Goal: Ask a question: Seek information or help from site administrators or community

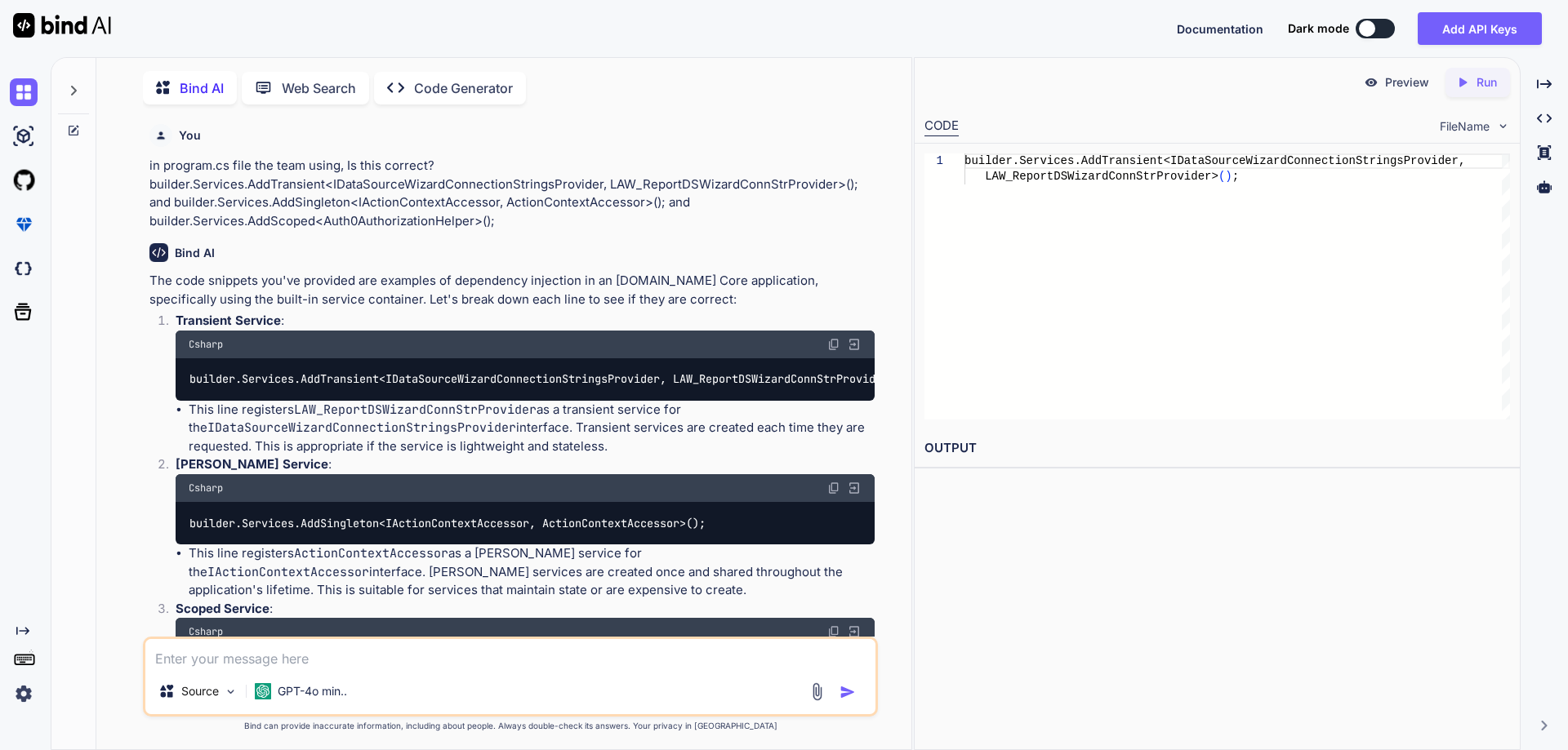
scroll to position [490, 0]
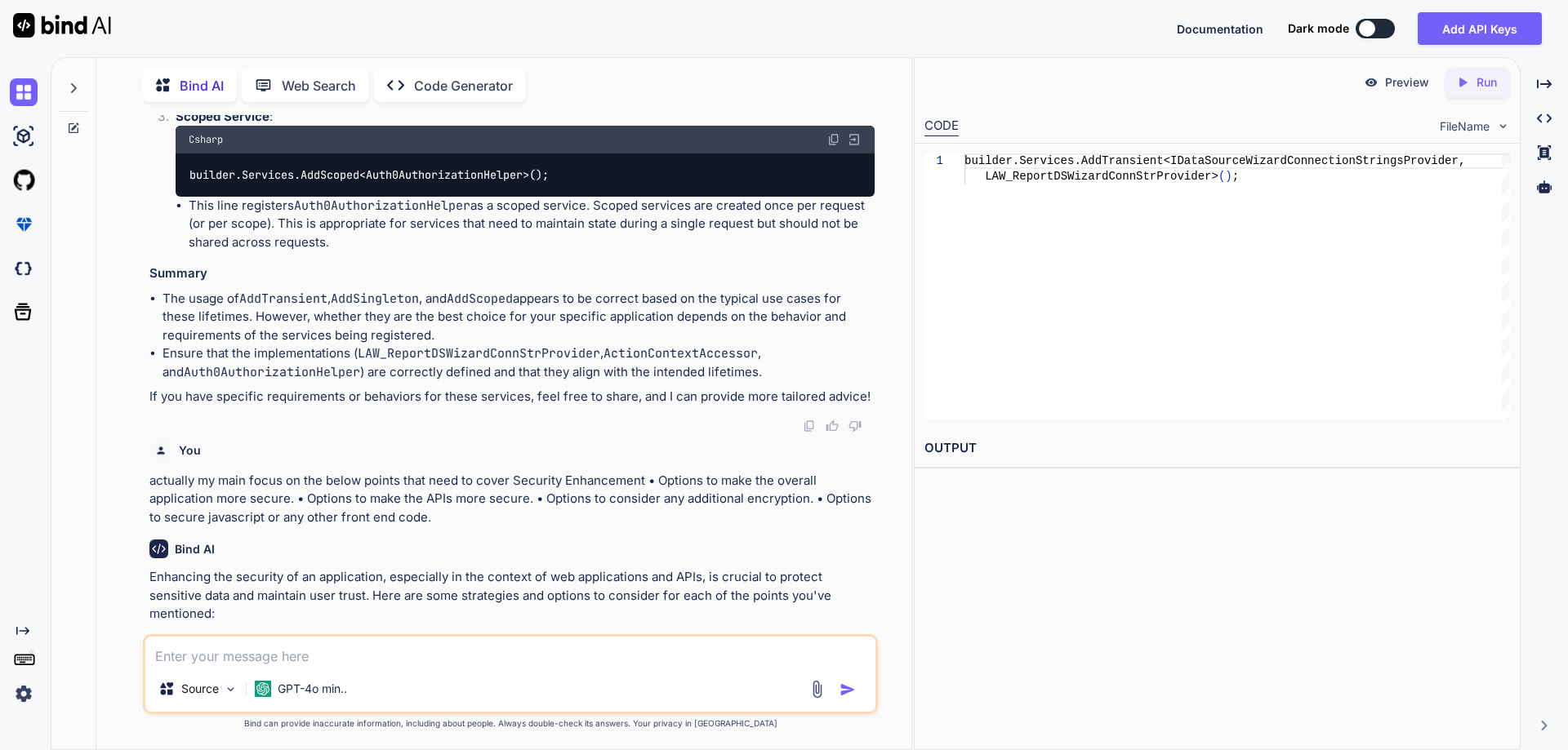
click at [75, 82] on icon at bounding box center [73, 88] width 13 height 13
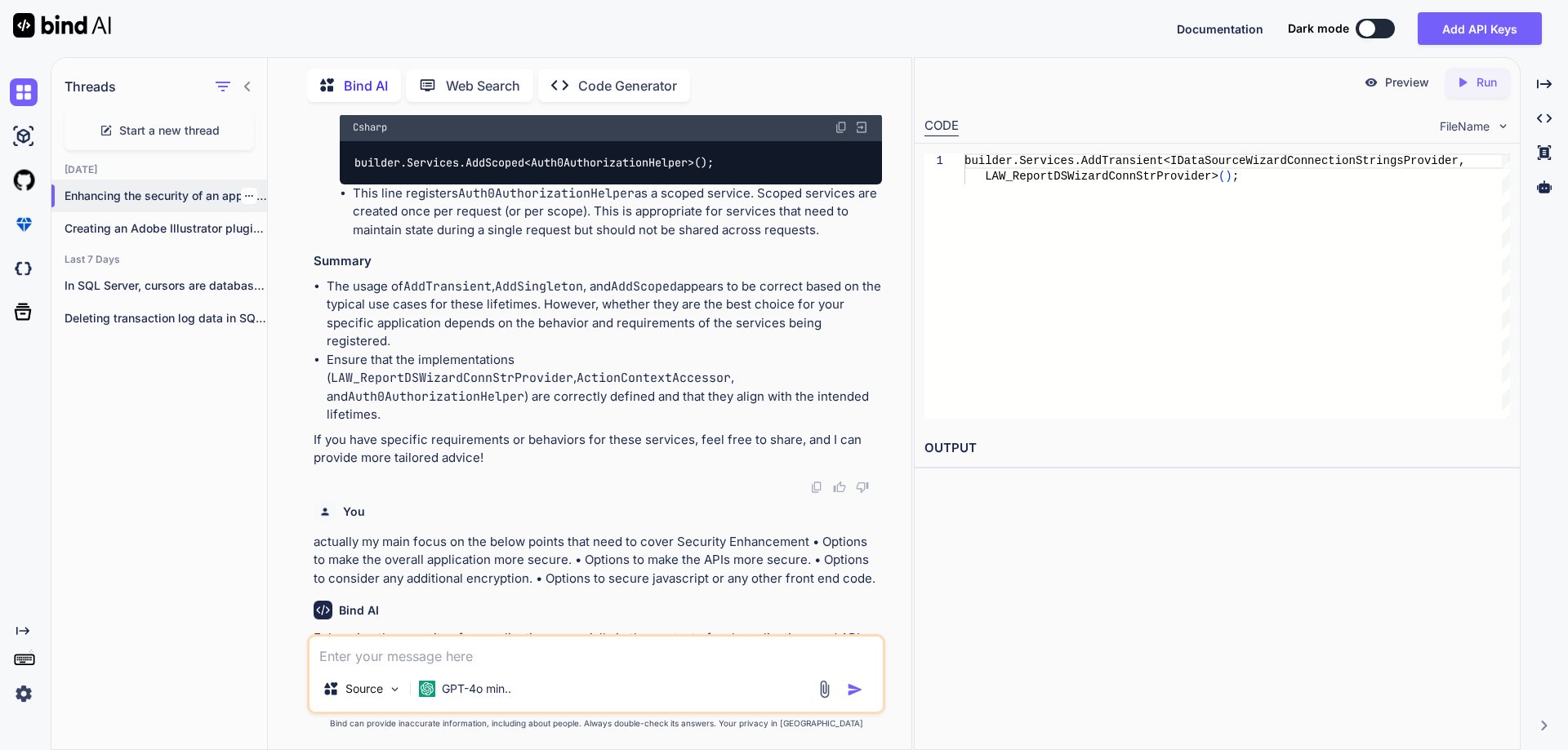
click at [244, 191] on icon "button" at bounding box center [249, 195] width 10 height 10
click at [277, 257] on span "Delete" at bounding box center [286, 257] width 35 height 17
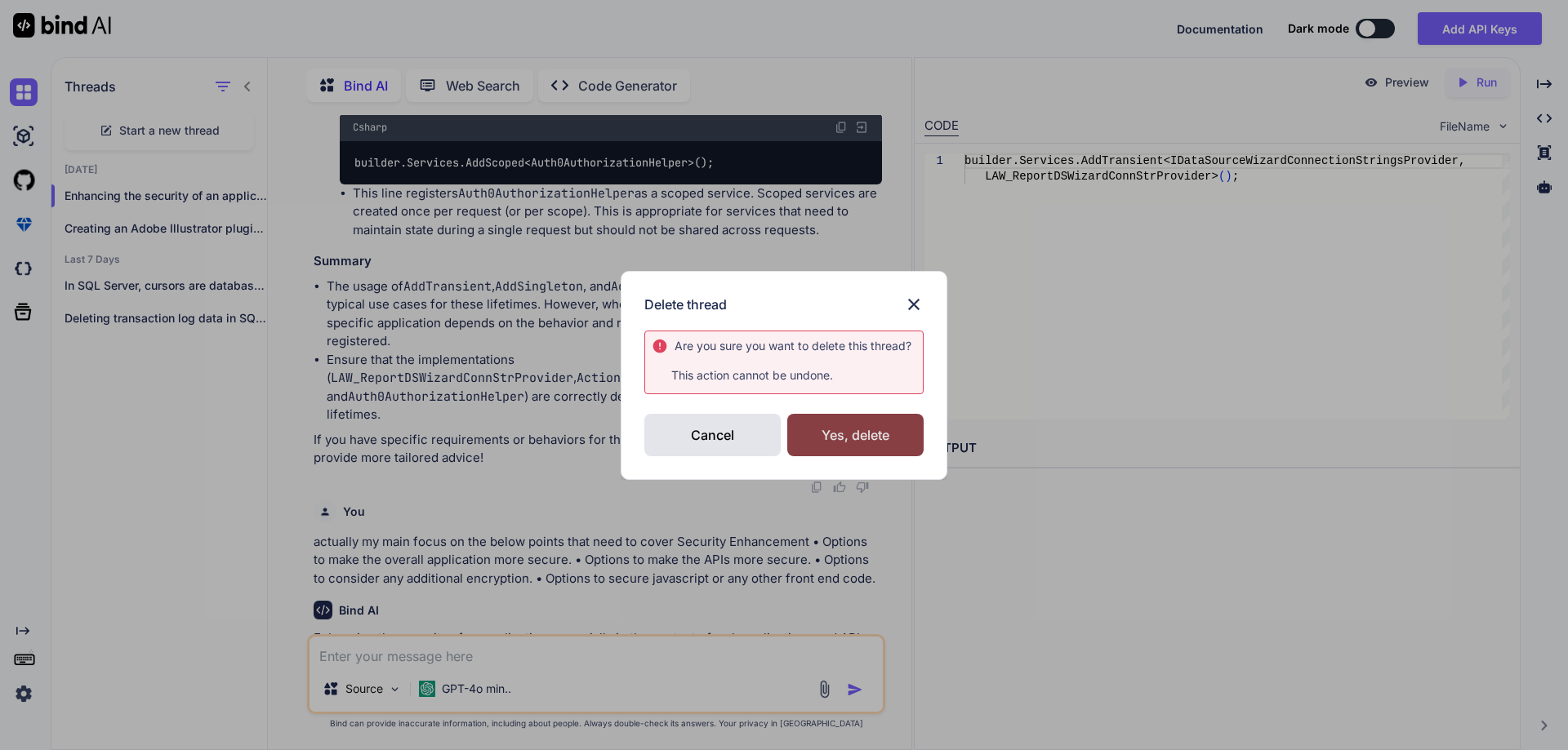
click at [828, 431] on div "Yes, delete" at bounding box center [855, 435] width 136 height 42
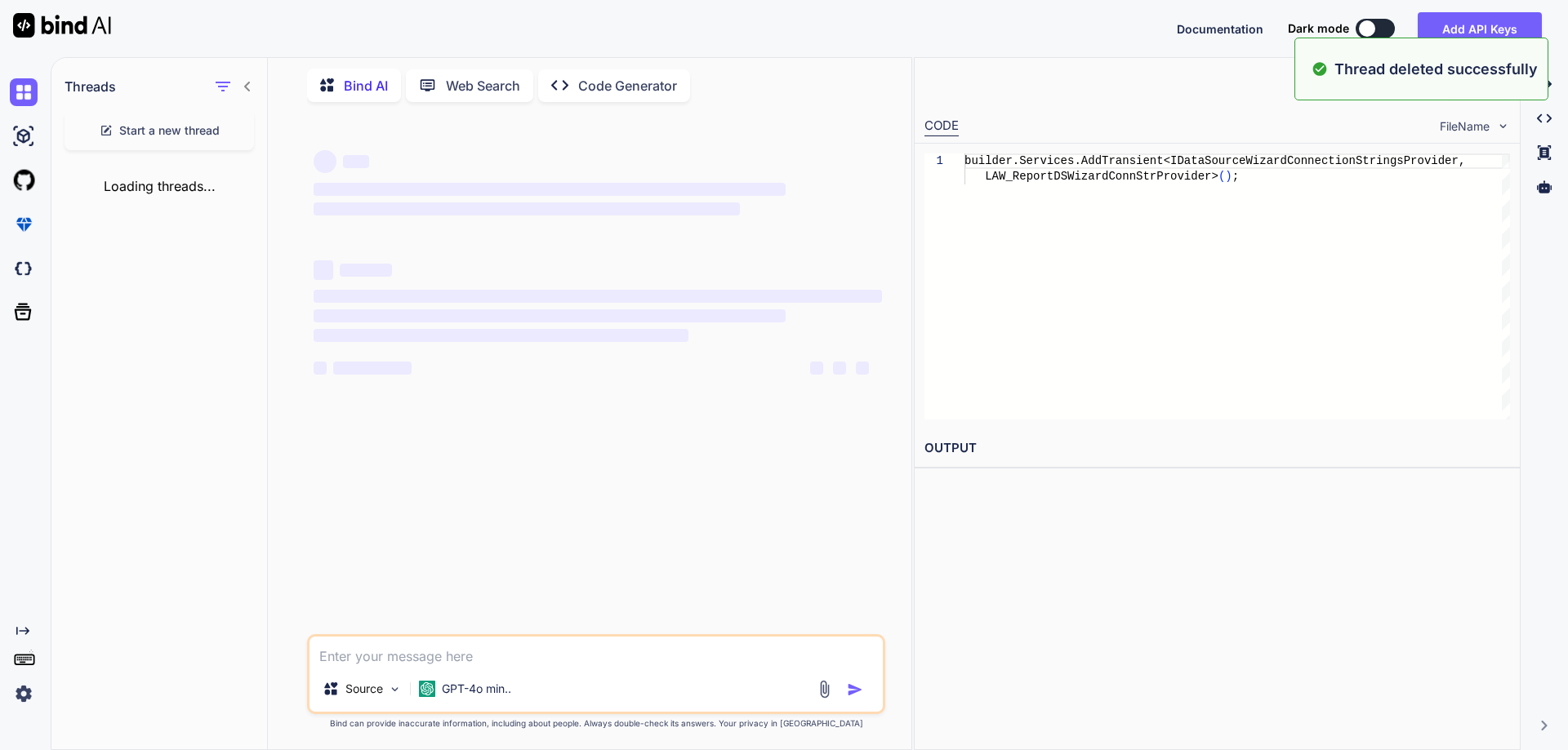
scroll to position [0, 0]
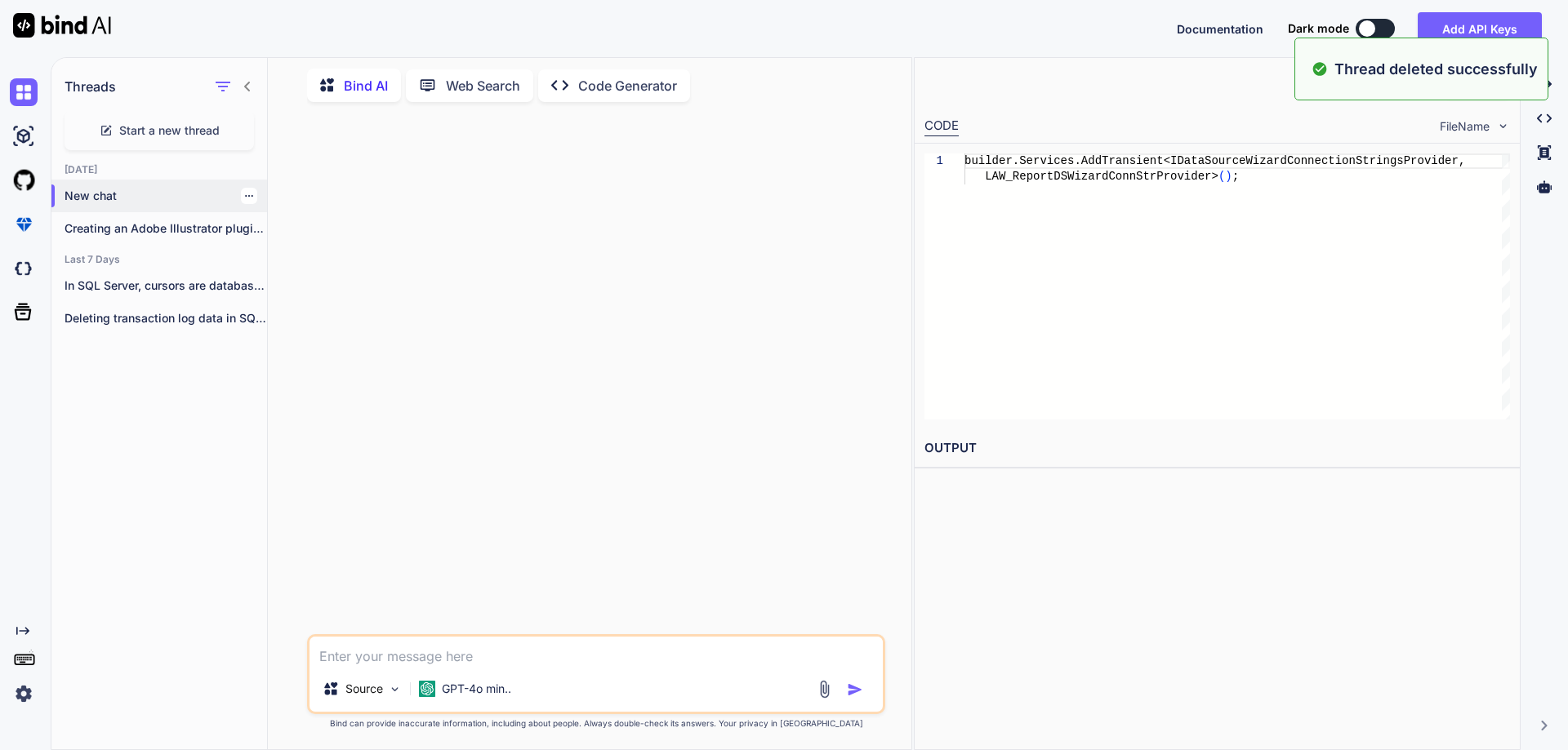
click at [113, 194] on p "New chat" at bounding box center [165, 196] width 202 height 17
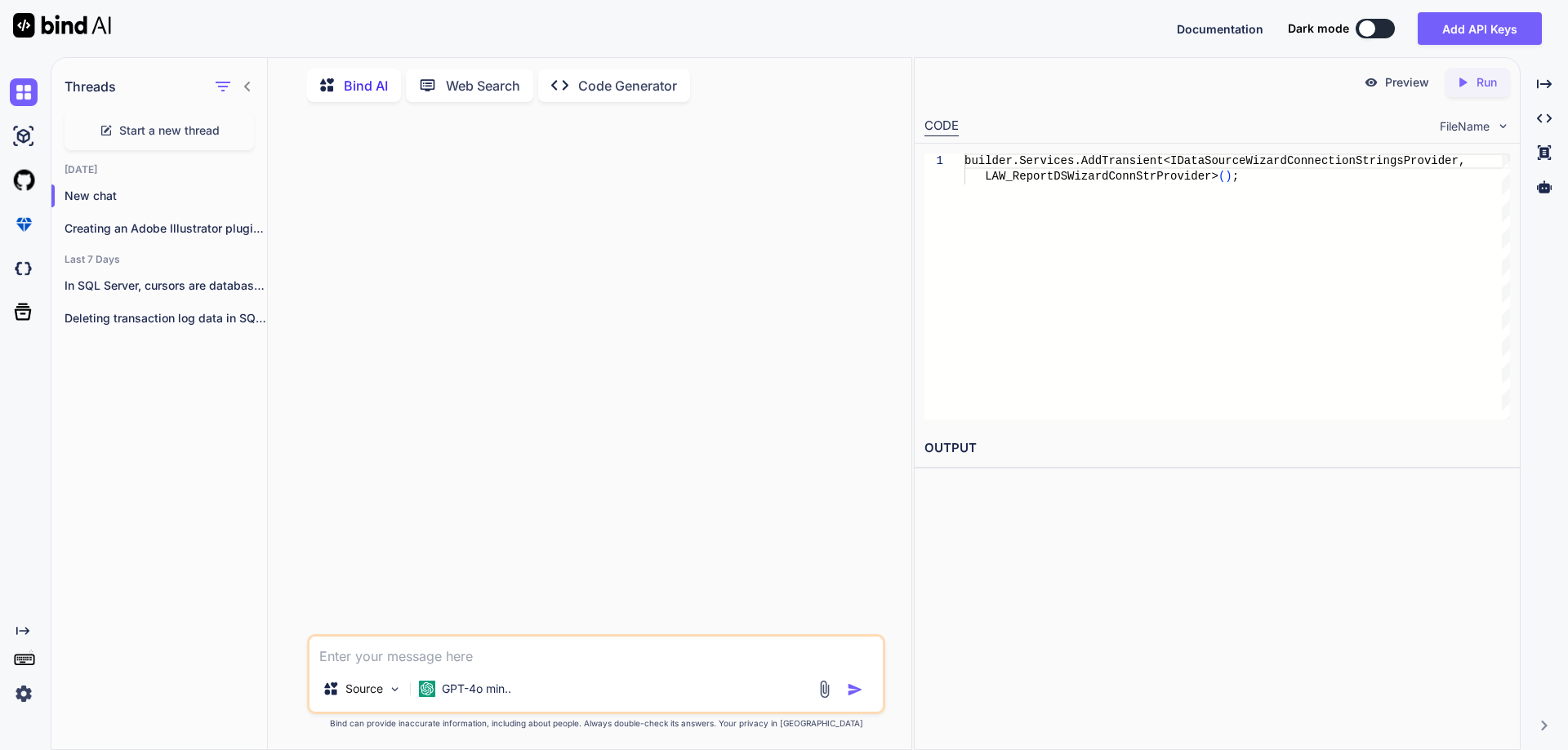
click at [542, 652] on textarea at bounding box center [596, 651] width 573 height 29
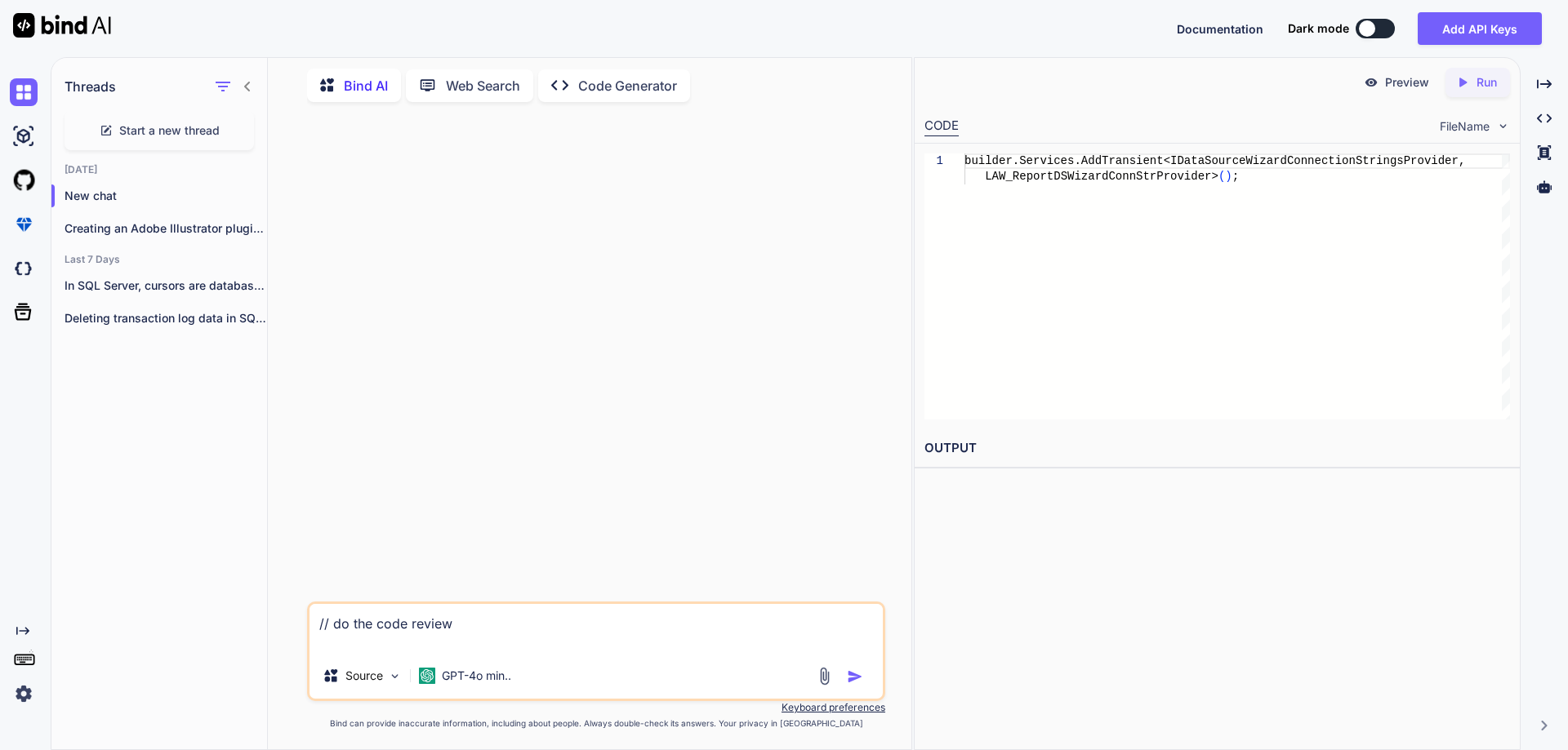
paste textarea "public IActionResult SendDDEmails(string? sUsrID, string sSendType, string sSen…"
type textarea "// do the code review public IActionResult SendDDEmails(string? sUsrID, string …"
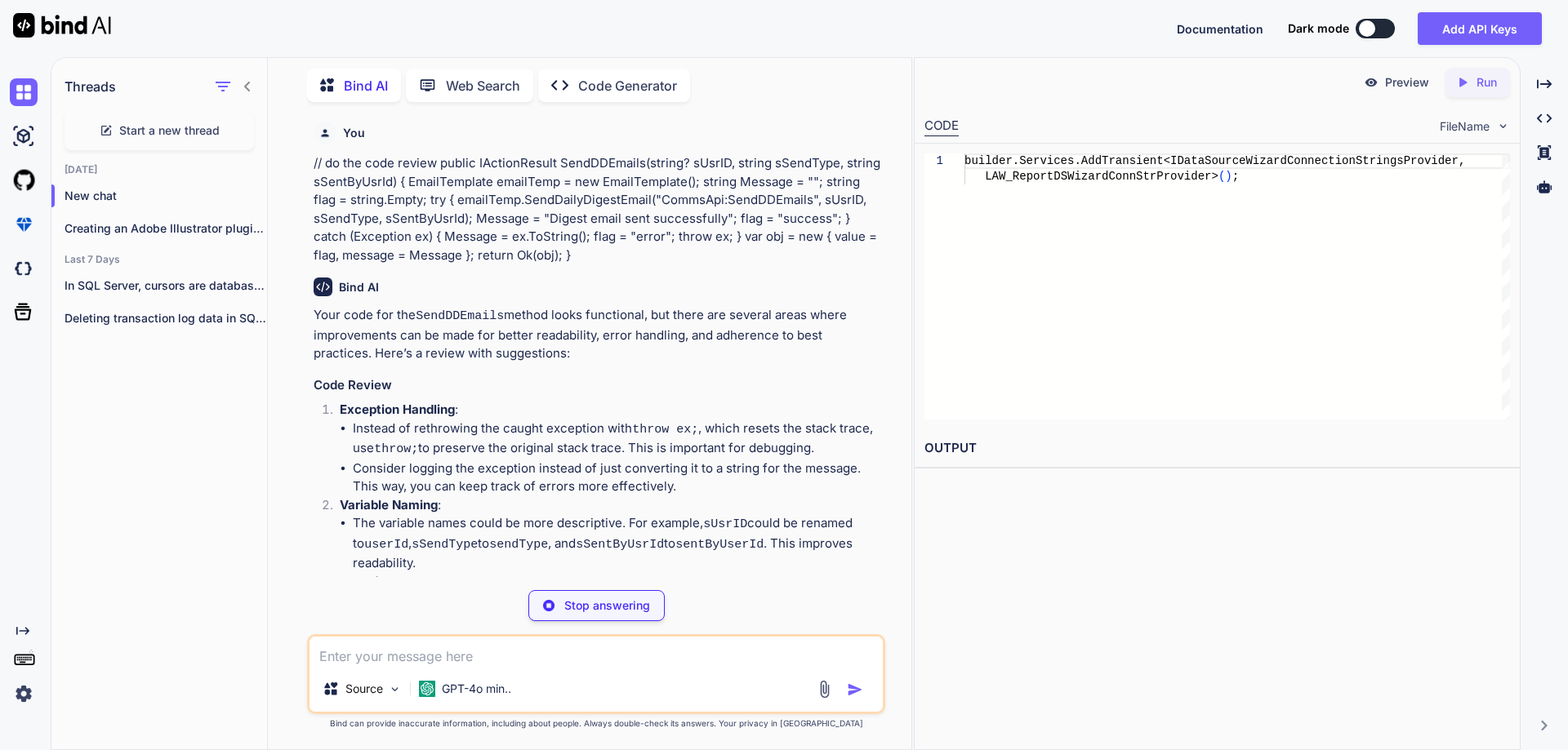
scroll to position [82, 0]
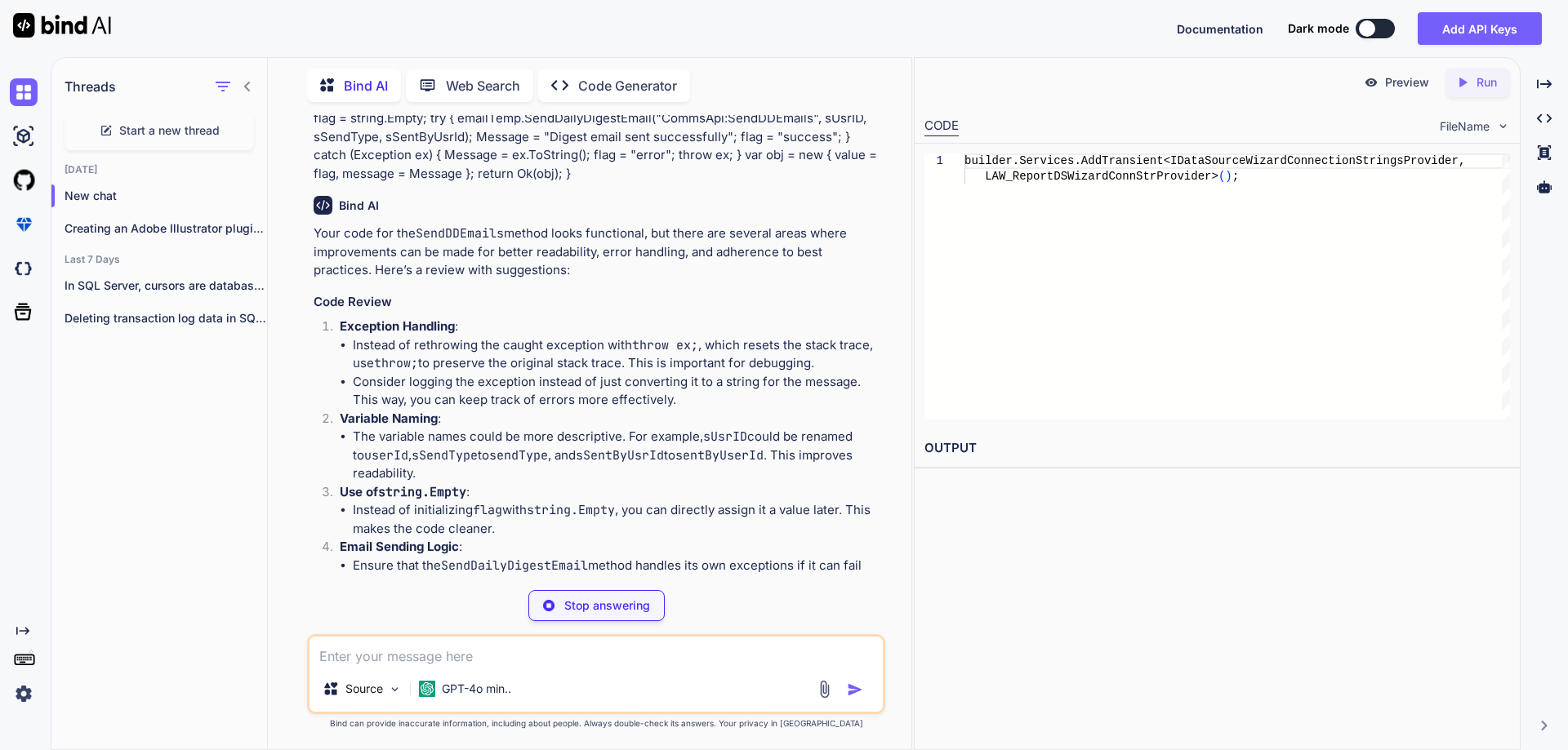
click at [458, 341] on li "Instead of rethrowing the caught exception with throw ex; , which resets the st…" at bounding box center [617, 355] width 529 height 37
click at [528, 342] on li "Instead of rethrowing the caught exception with throw ex; , which resets the st…" at bounding box center [617, 355] width 529 height 37
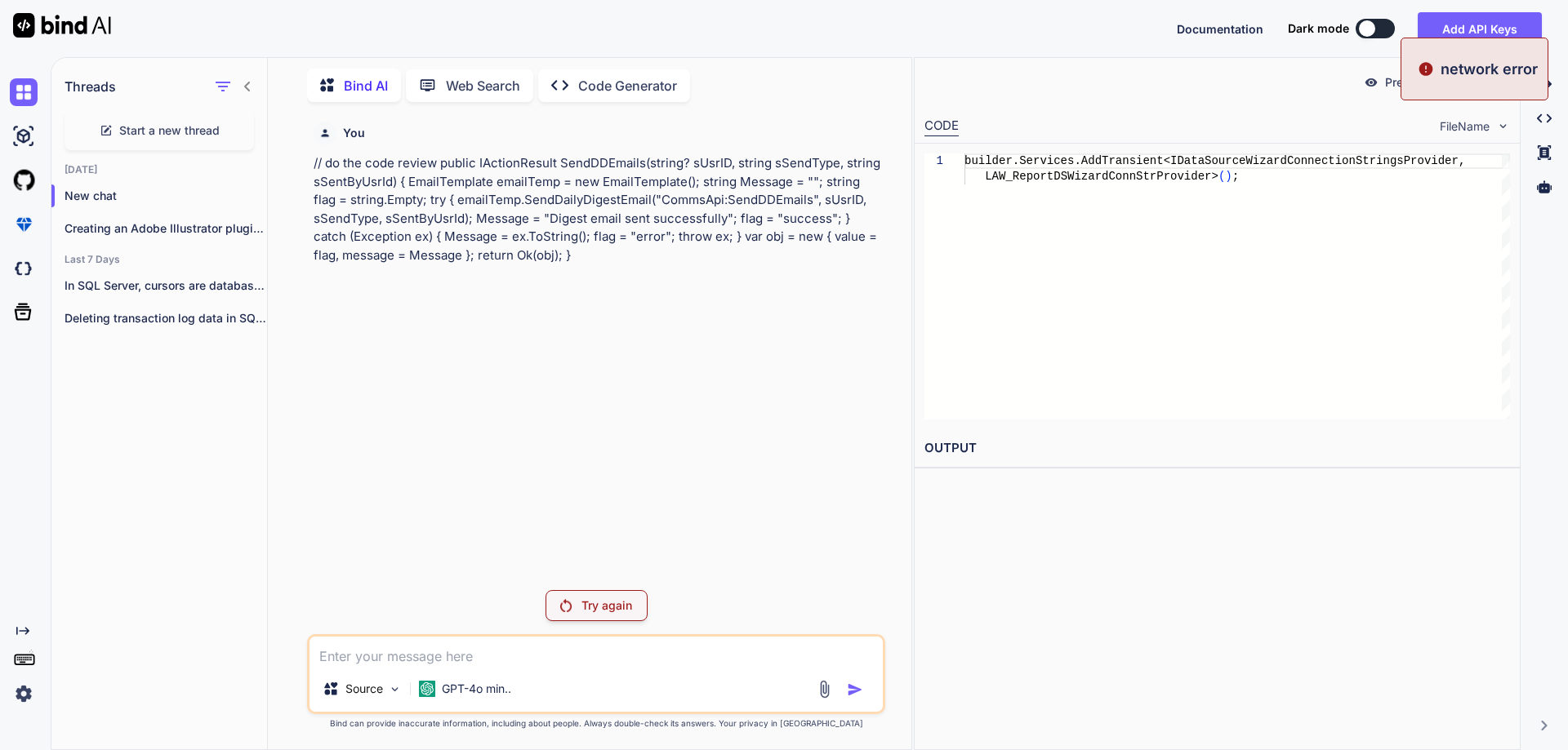
scroll to position [0, 0]
click at [604, 608] on p "Try again" at bounding box center [607, 606] width 51 height 17
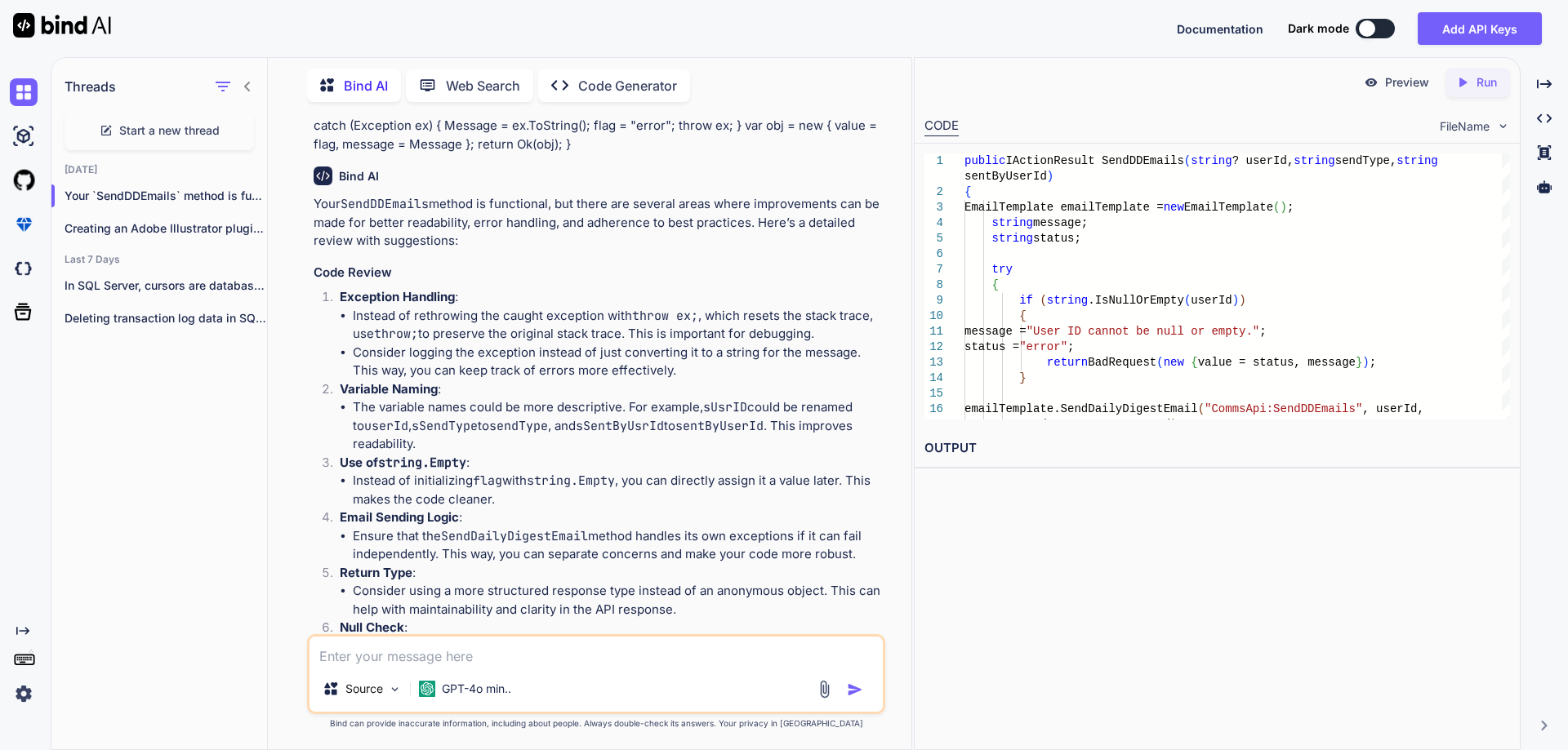
scroll to position [164, 0]
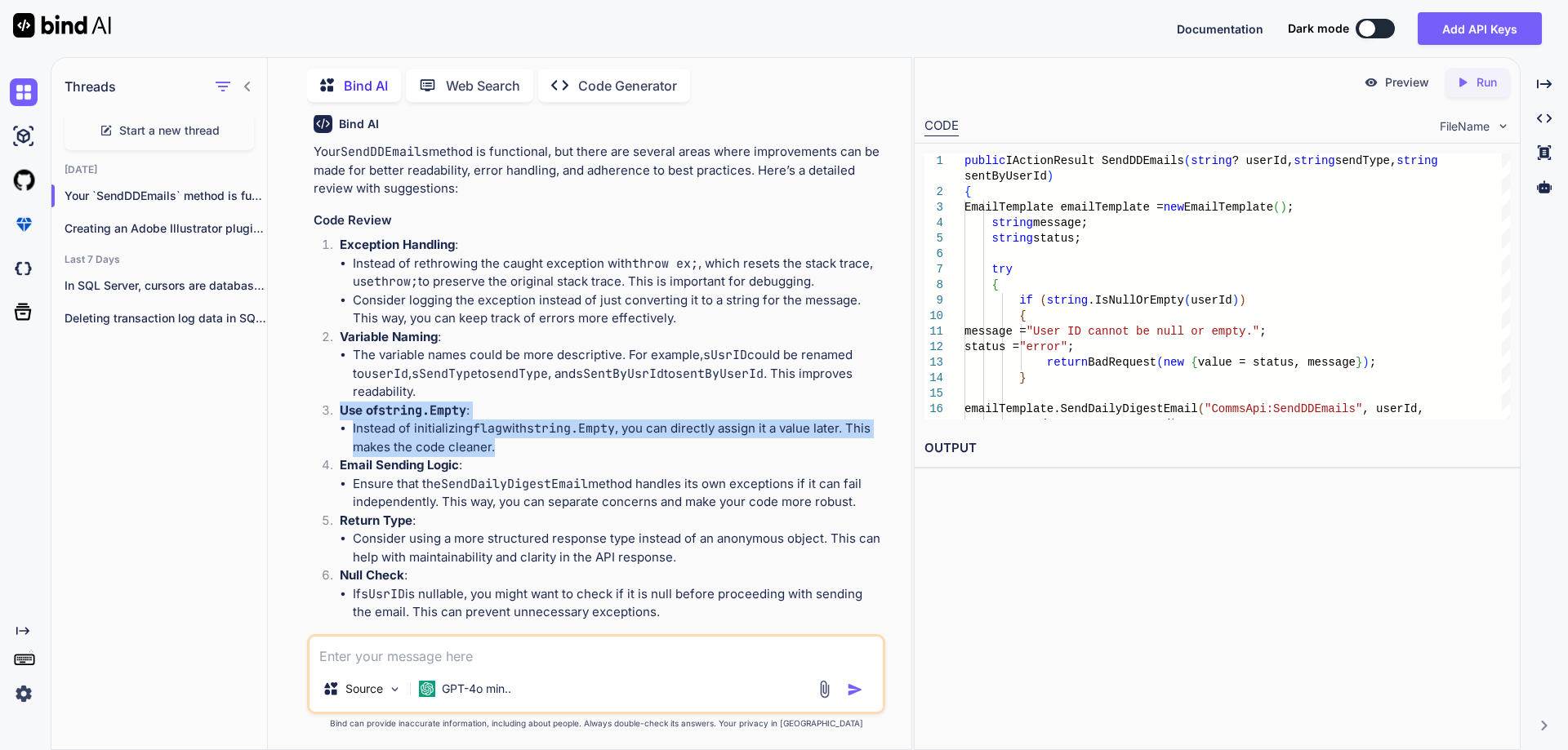
drag, startPoint x: 340, startPoint y: 410, endPoint x: 502, endPoint y: 445, distance: 165.7
click at [502, 445] on li "Use of string.Empty : Instead of initializing flag with string.Empty , you can …" at bounding box center [603, 429] width 555 height 55
copy li "Use of string.Empty : Instead of initializing flag with string.Empty , you can …"
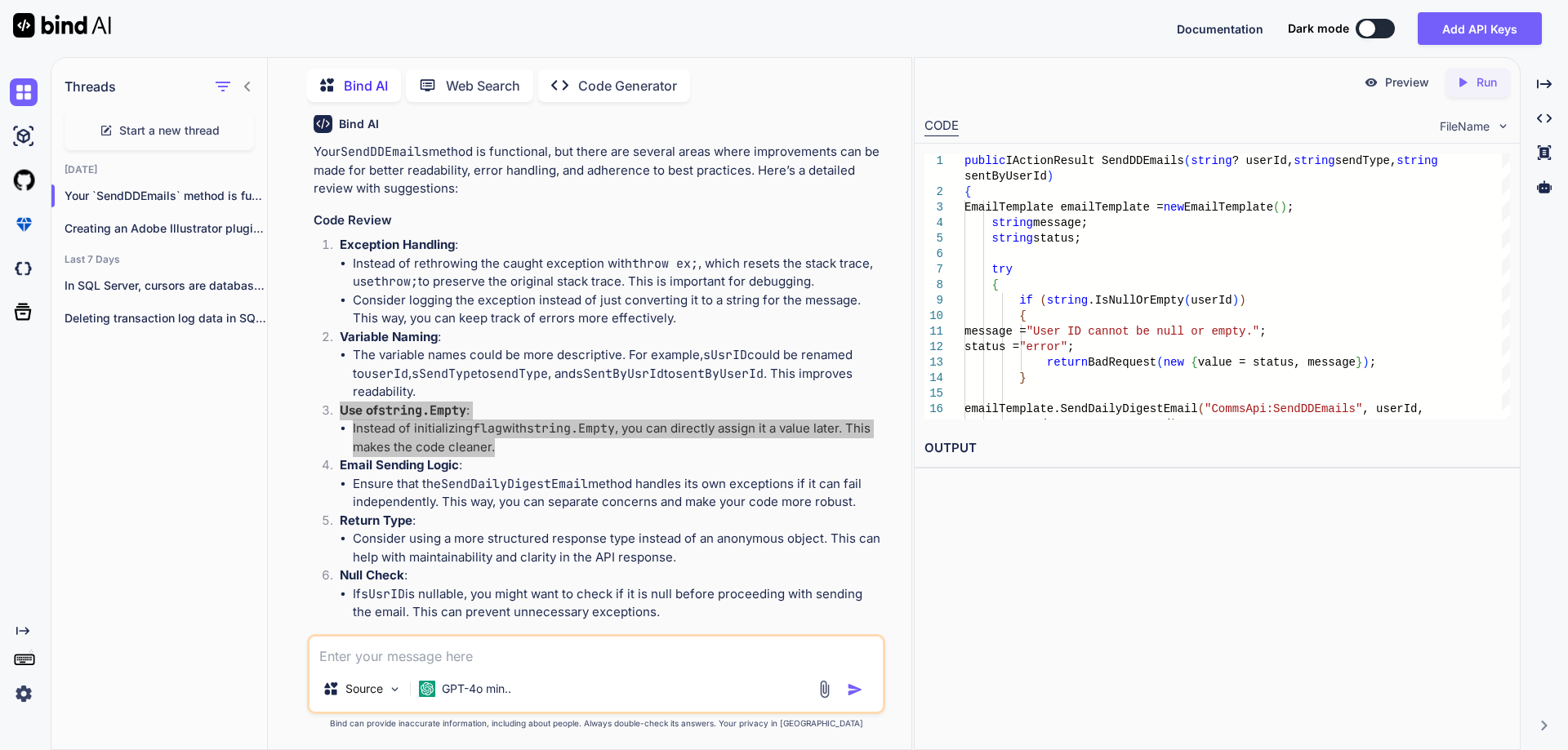
scroll to position [245, 0]
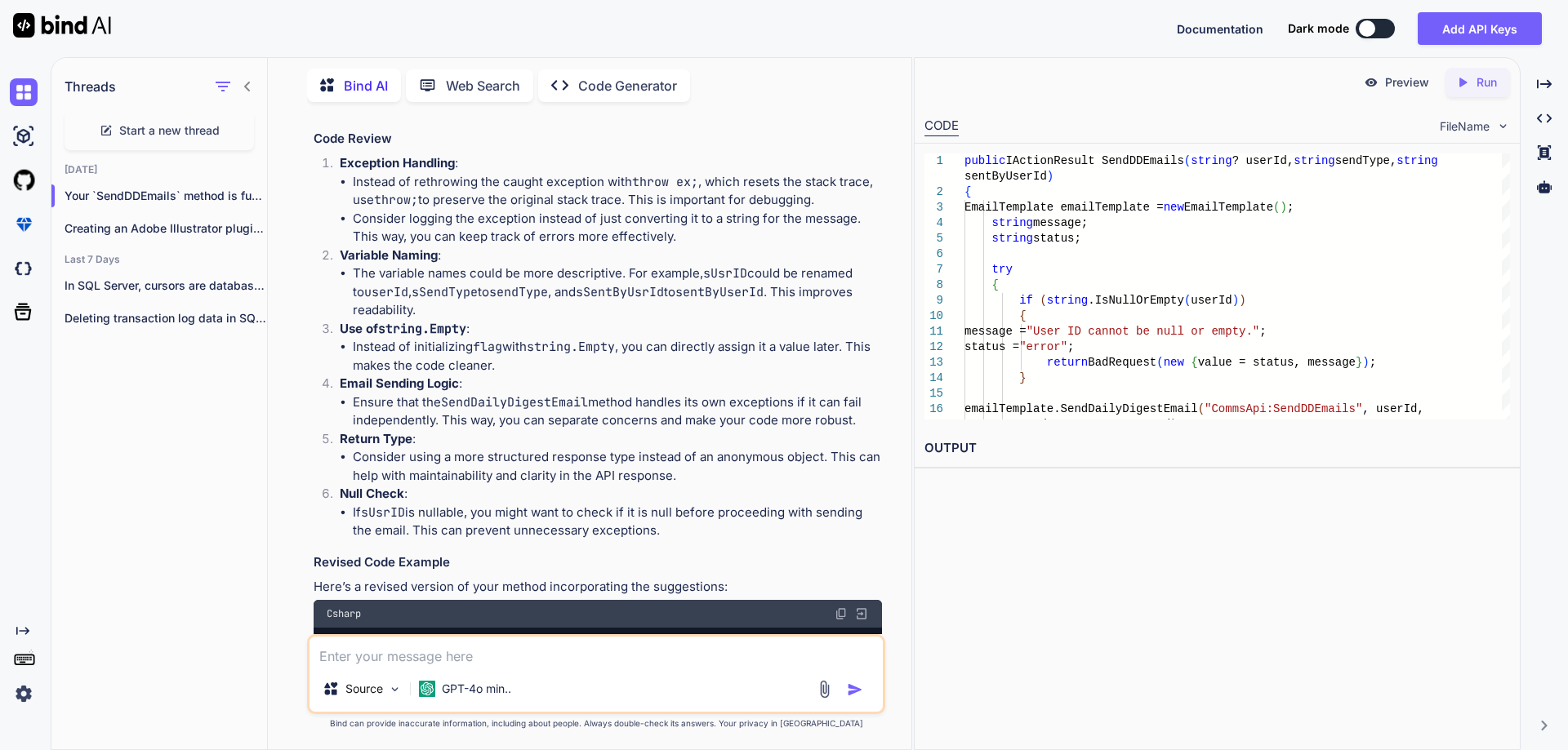
click at [459, 510] on li "If sUsrID is nullable, you might want to check if it is null before proceeding …" at bounding box center [617, 522] width 529 height 37
drag, startPoint x: 353, startPoint y: 496, endPoint x: 664, endPoint y: 531, distance: 313.0
click at [664, 531] on li "Null Check : If sUsrID is nullable, you might want to check if it is null befor…" at bounding box center [603, 513] width 555 height 55
copy li "Null Check : If sUsrID is nullable, you might want to check if it is null befor…"
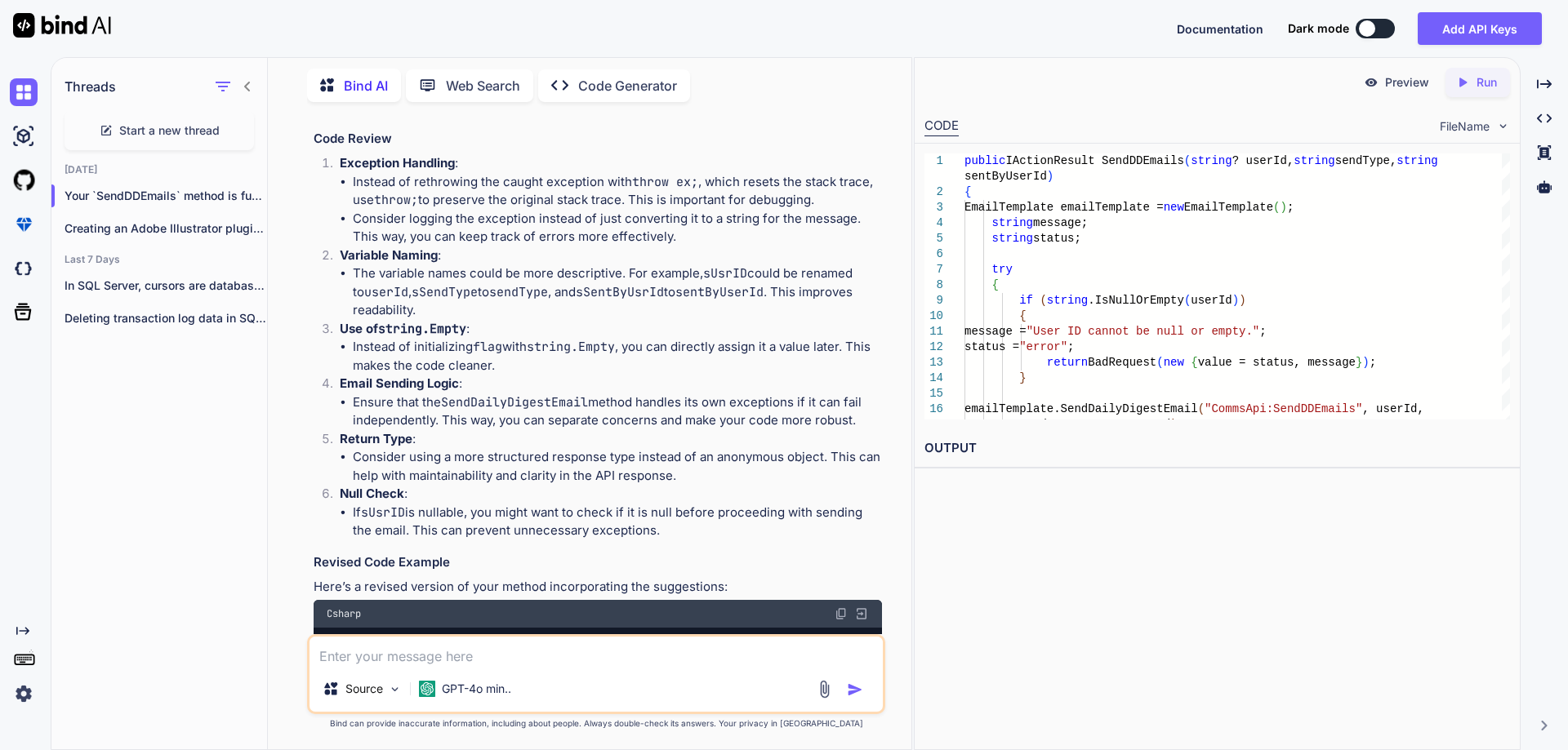
click at [535, 470] on li "Consider using a more structured response type instead of an anonymous object. …" at bounding box center [617, 467] width 529 height 37
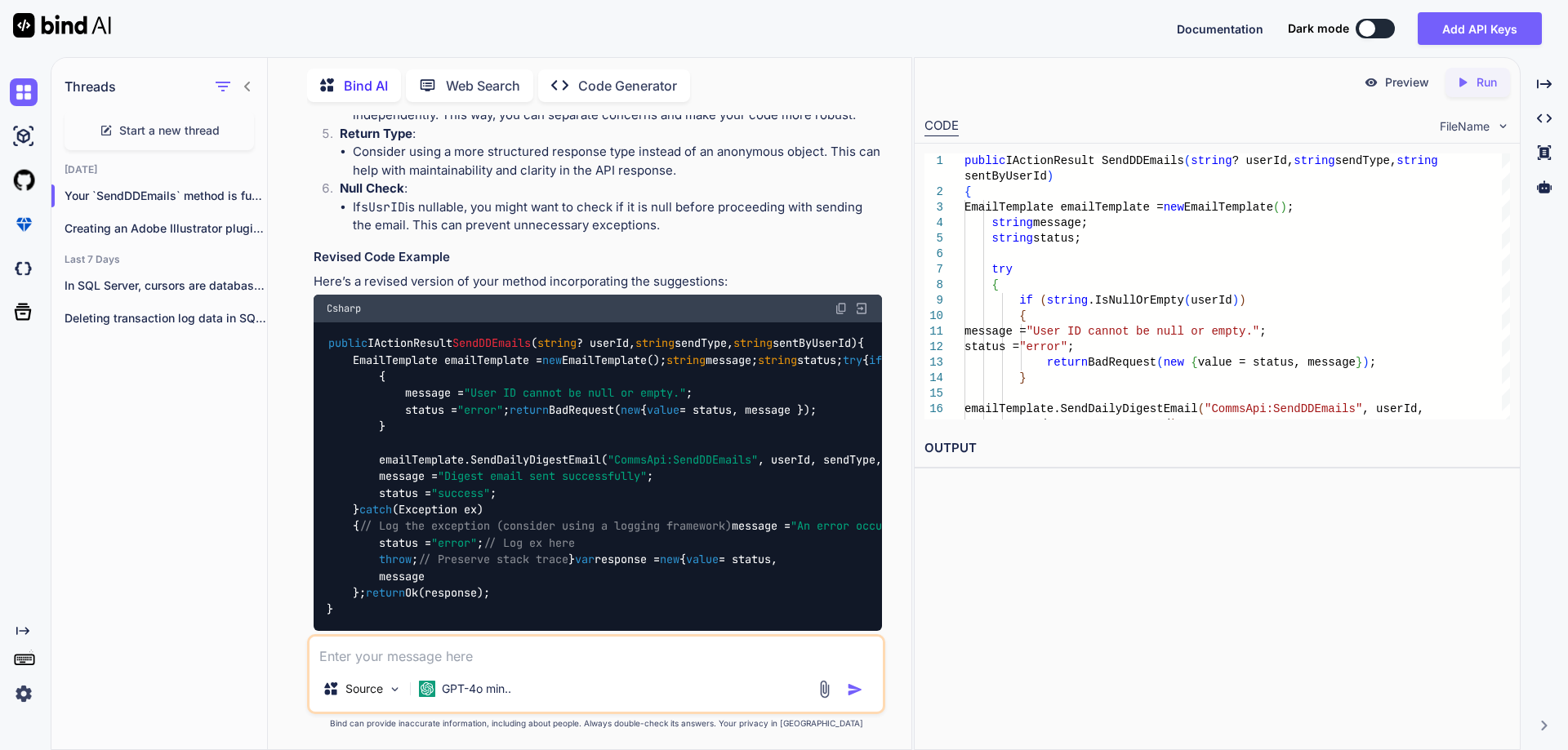
scroll to position [1040, 0]
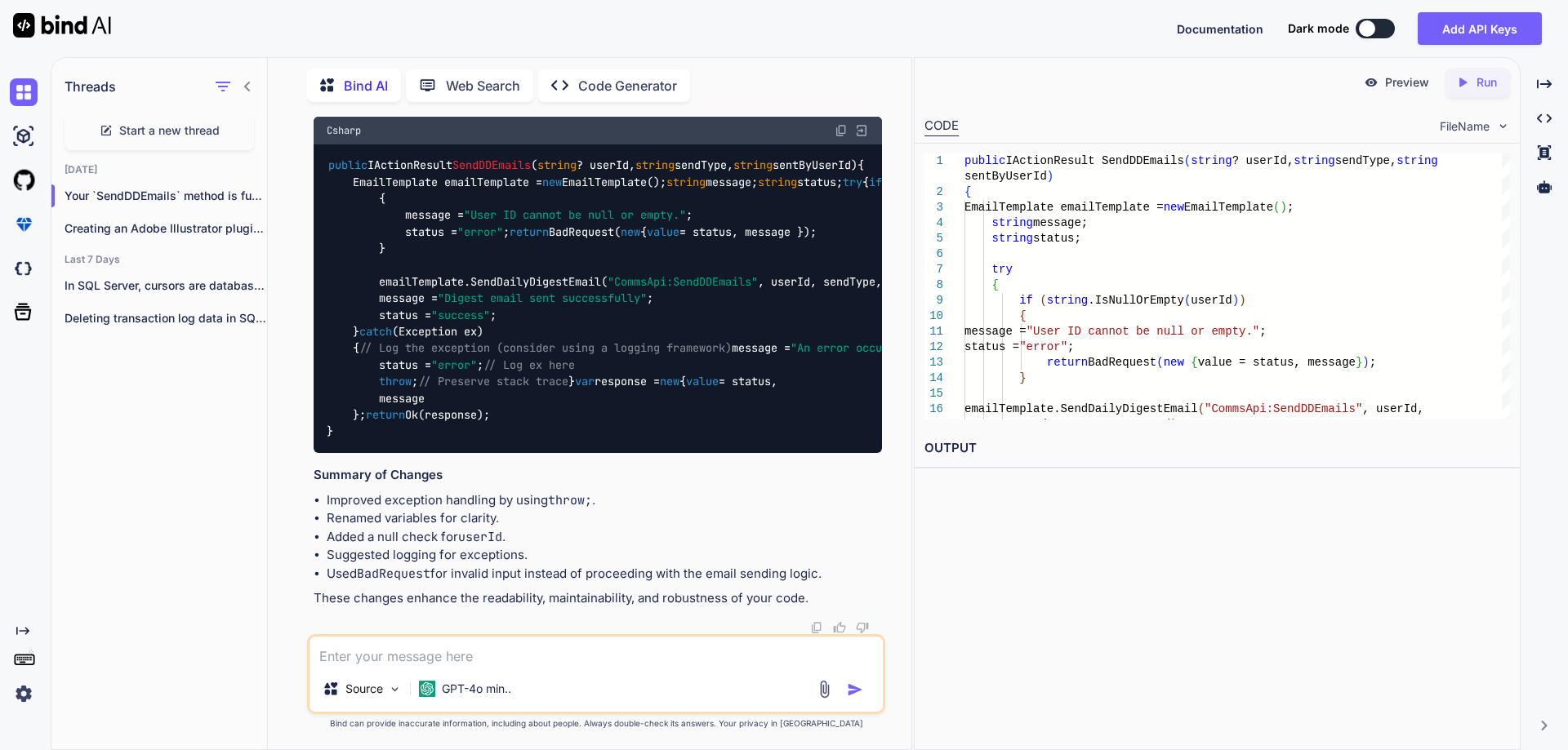
click at [502, 642] on textarea at bounding box center [596, 651] width 573 height 29
type textarea "what about hard coded value?"
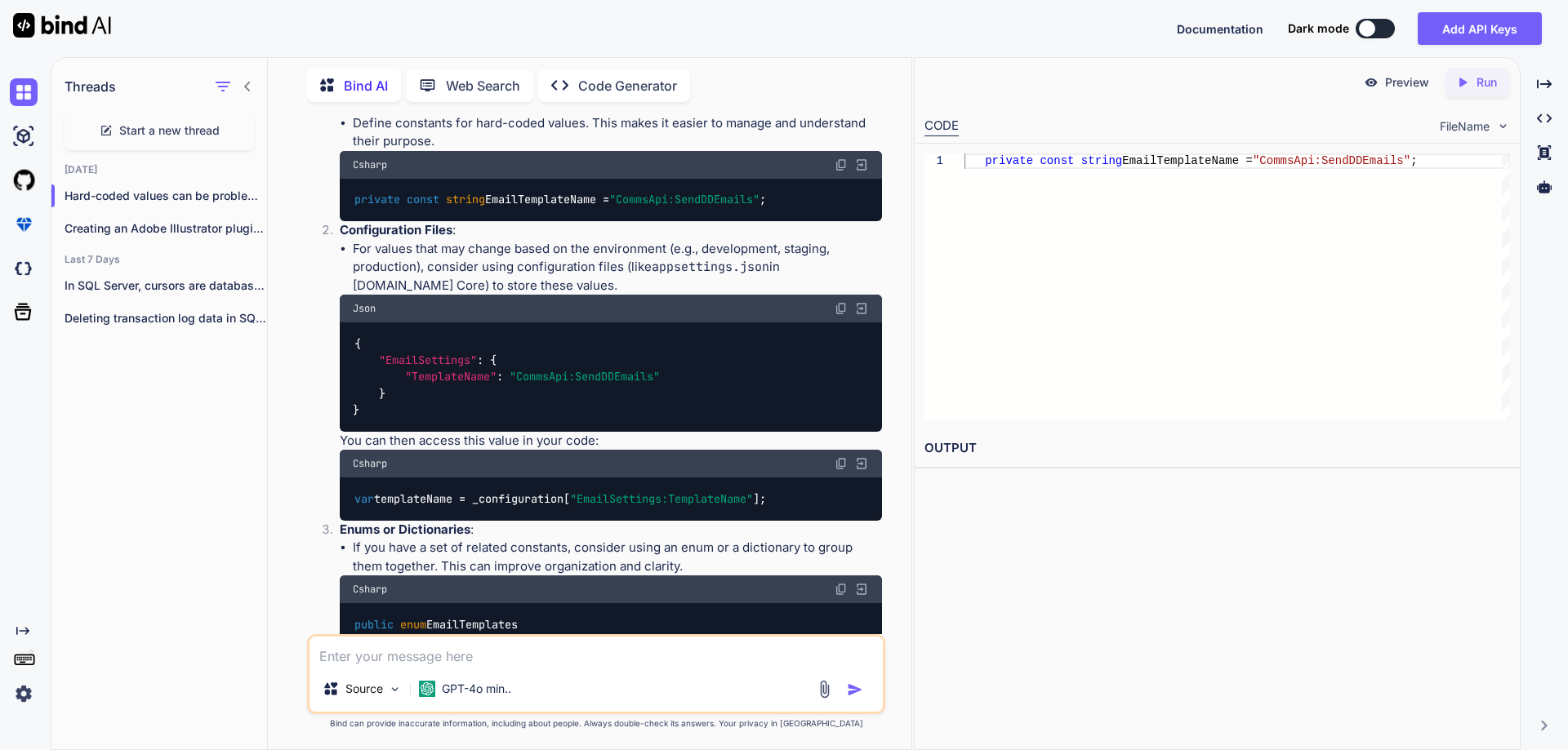
scroll to position [1702, 0]
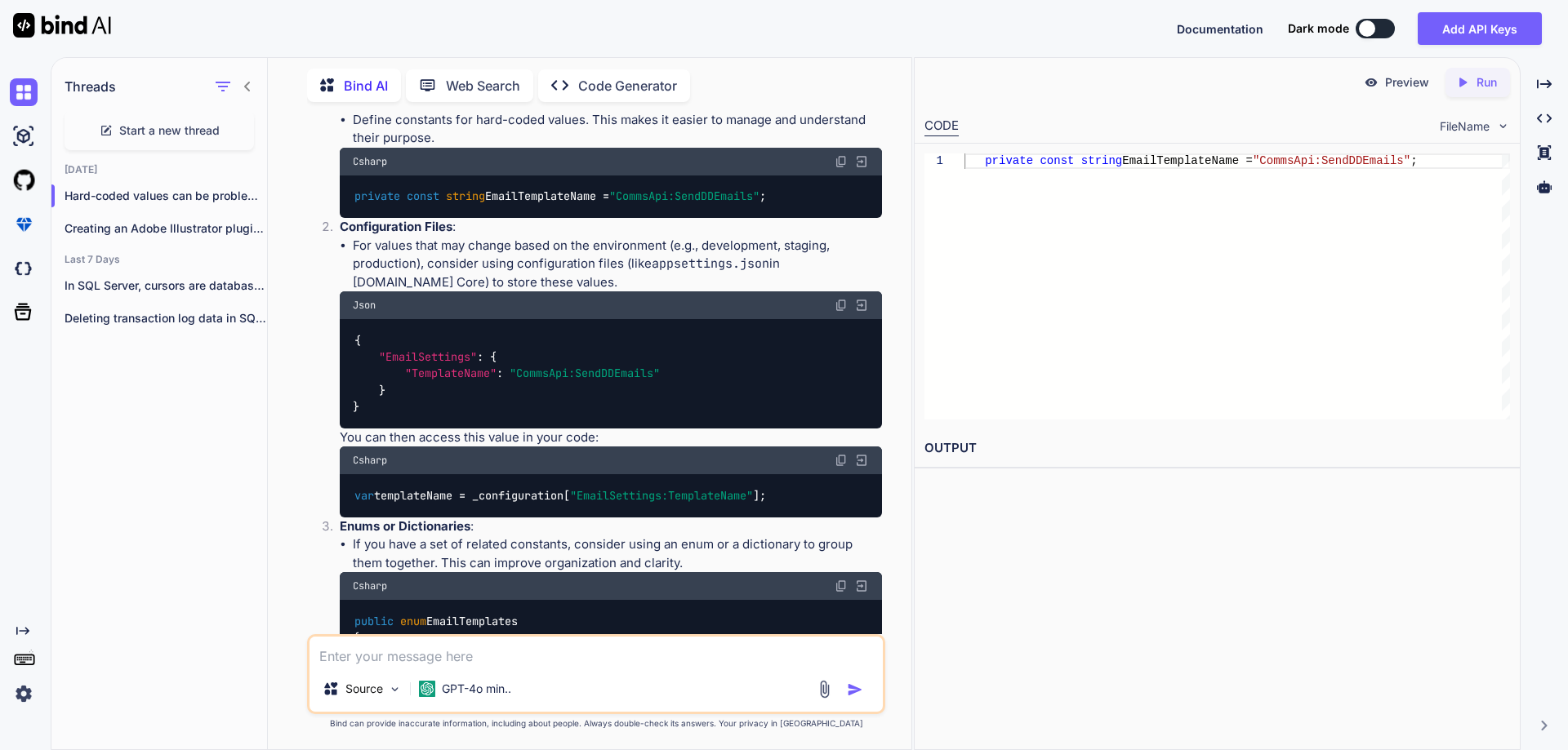
drag, startPoint x: 314, startPoint y: 390, endPoint x: 497, endPoint y: 383, distance: 183.1
click at [497, 86] on h3 "Suggestions for Improvement" at bounding box center [598, 76] width 568 height 18
copy h3 "Suggestions for Improvement"
drag, startPoint x: 342, startPoint y: 414, endPoint x: 451, endPoint y: 446, distance: 113.6
click at [451, 218] on li "Use Constants : Define constants for hard-coded values. This makes it easier to…" at bounding box center [603, 155] width 555 height 126
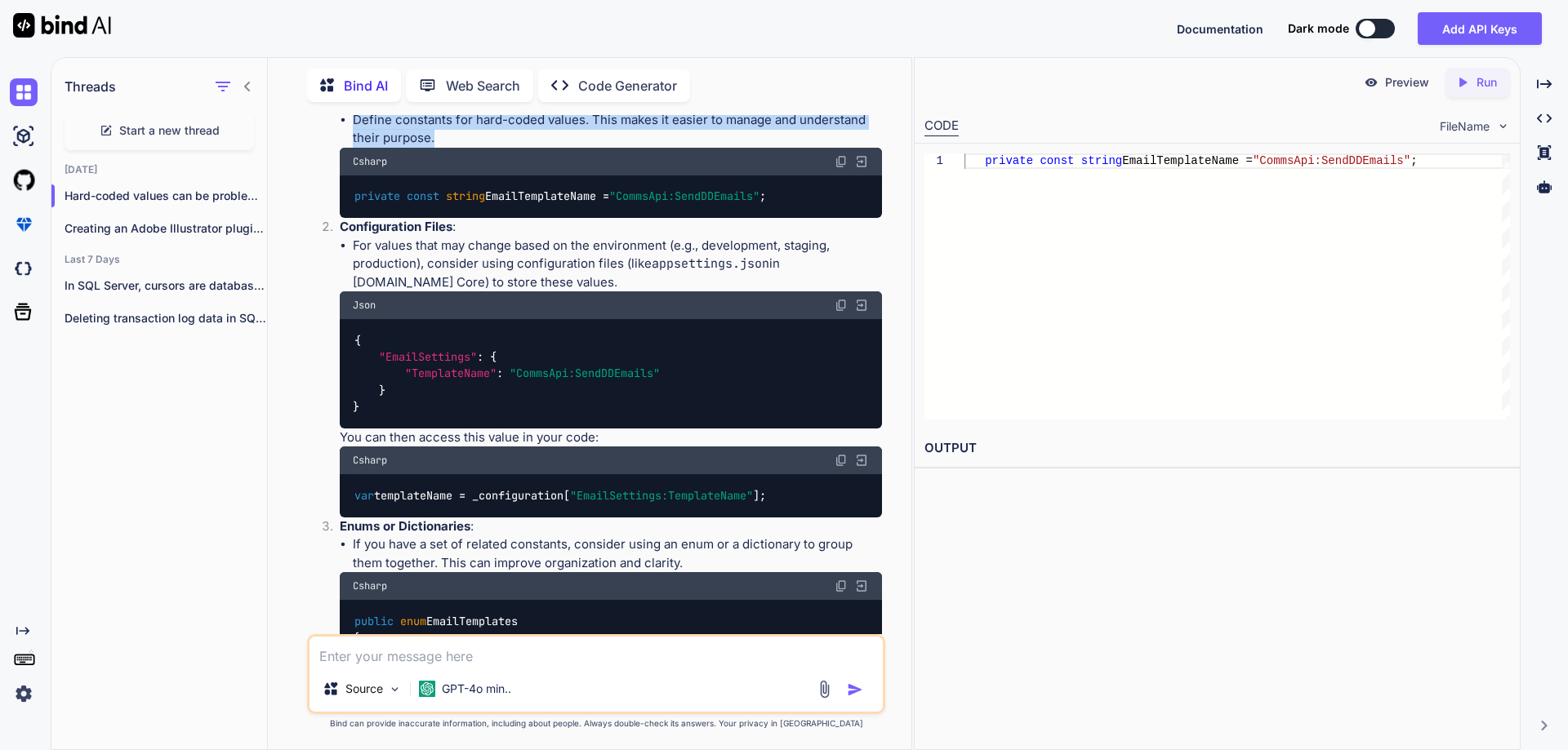
copy li "Use Constants : Define constants for hard-coded values. This makes it easier to…"
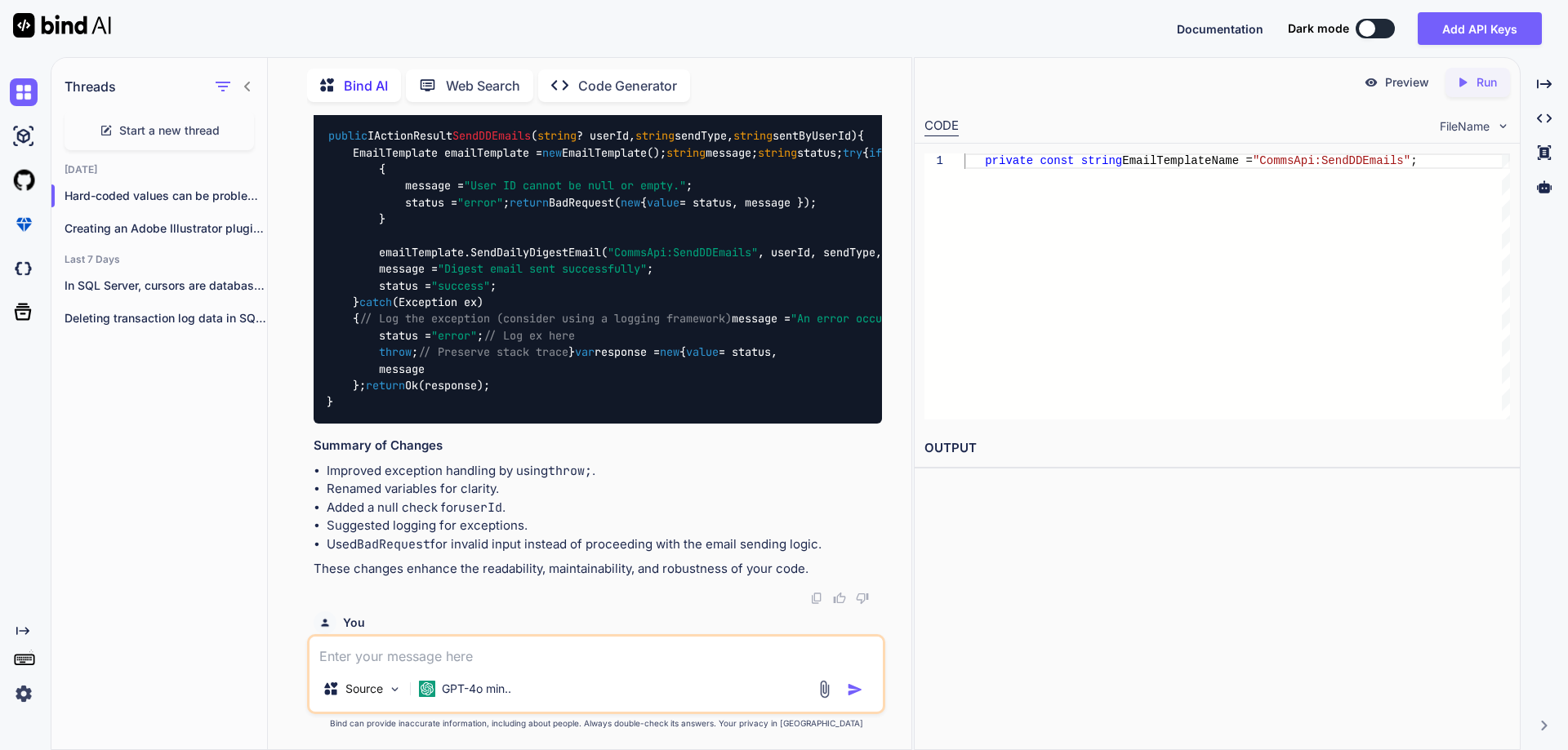
scroll to position [751, 0]
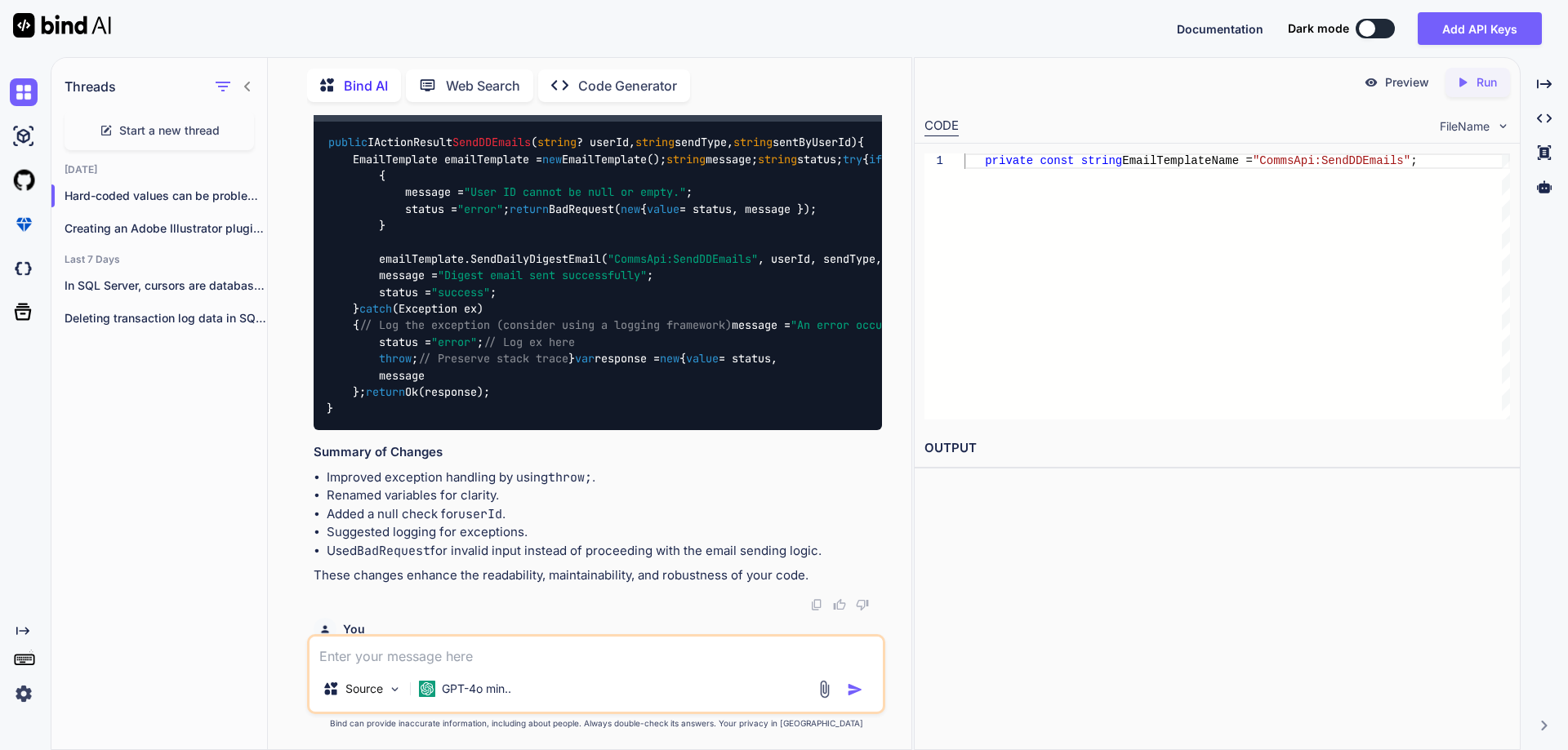
click at [544, 659] on textarea at bounding box center [596, 651] width 573 height 29
type textarea "all the business logic written in the api controller"
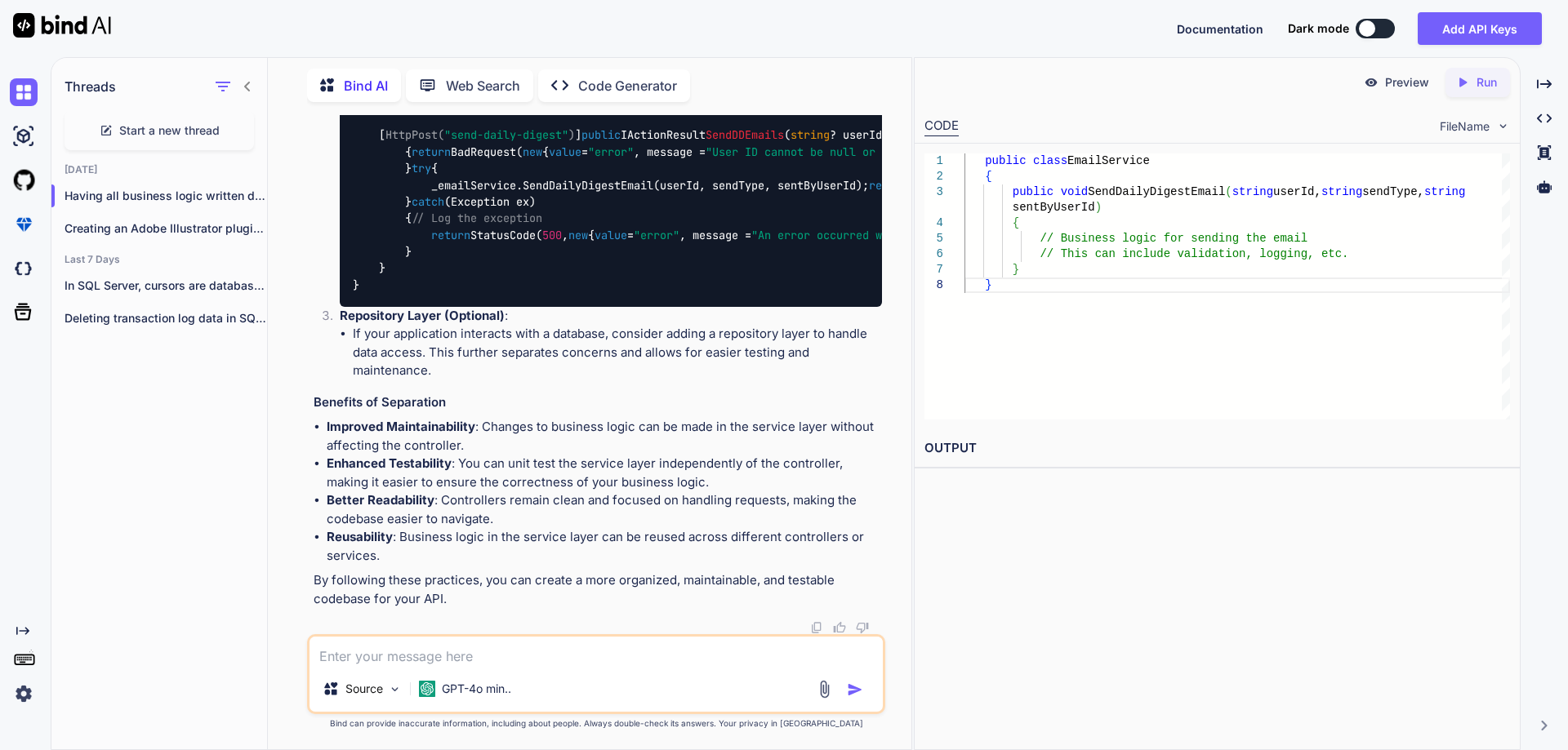
scroll to position [3782, 0]
drag, startPoint x: 314, startPoint y: 258, endPoint x: 590, endPoint y: 259, distance: 276.0
copy h3 "Suggested Approach: Separation of Concerns"
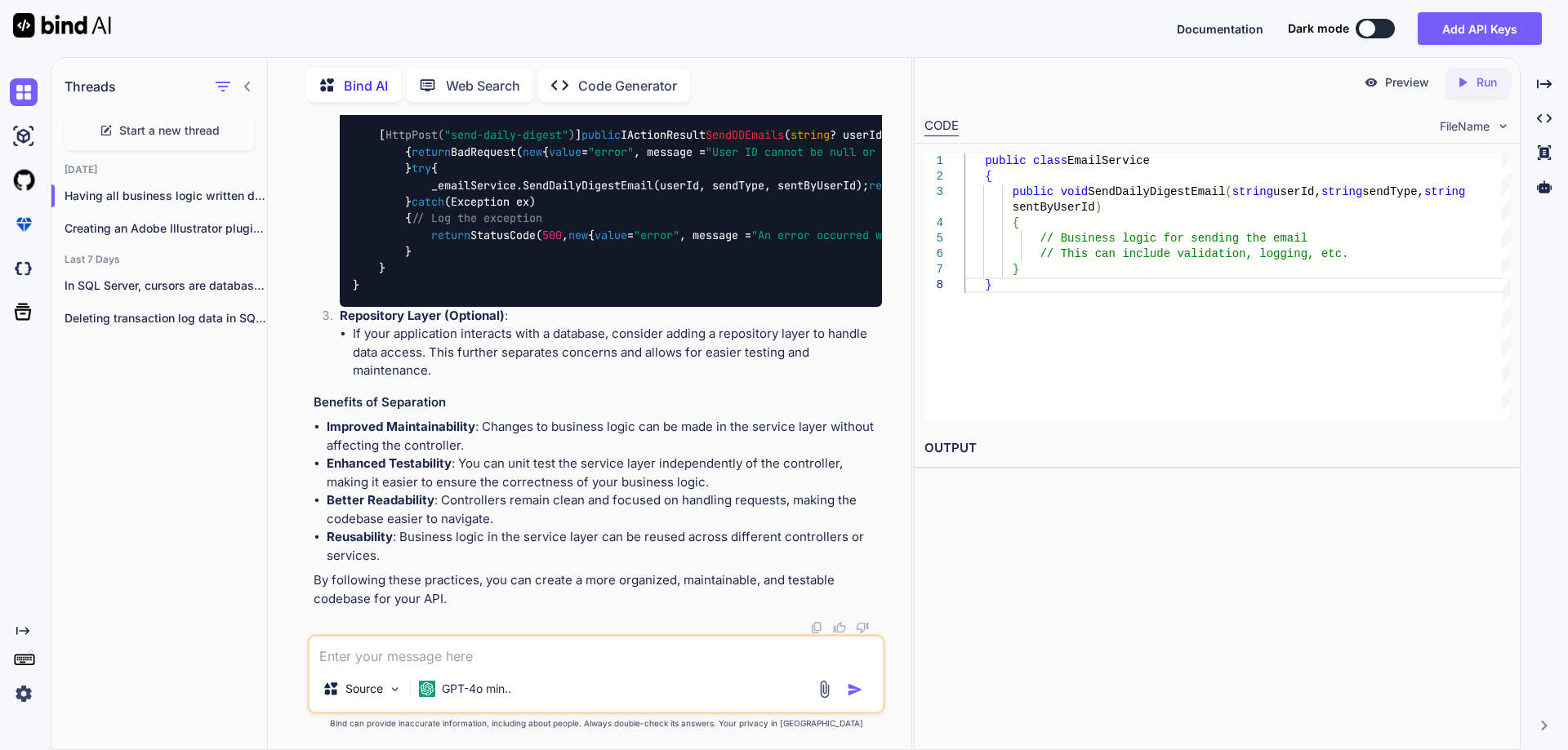
scroll to position [3618, 0]
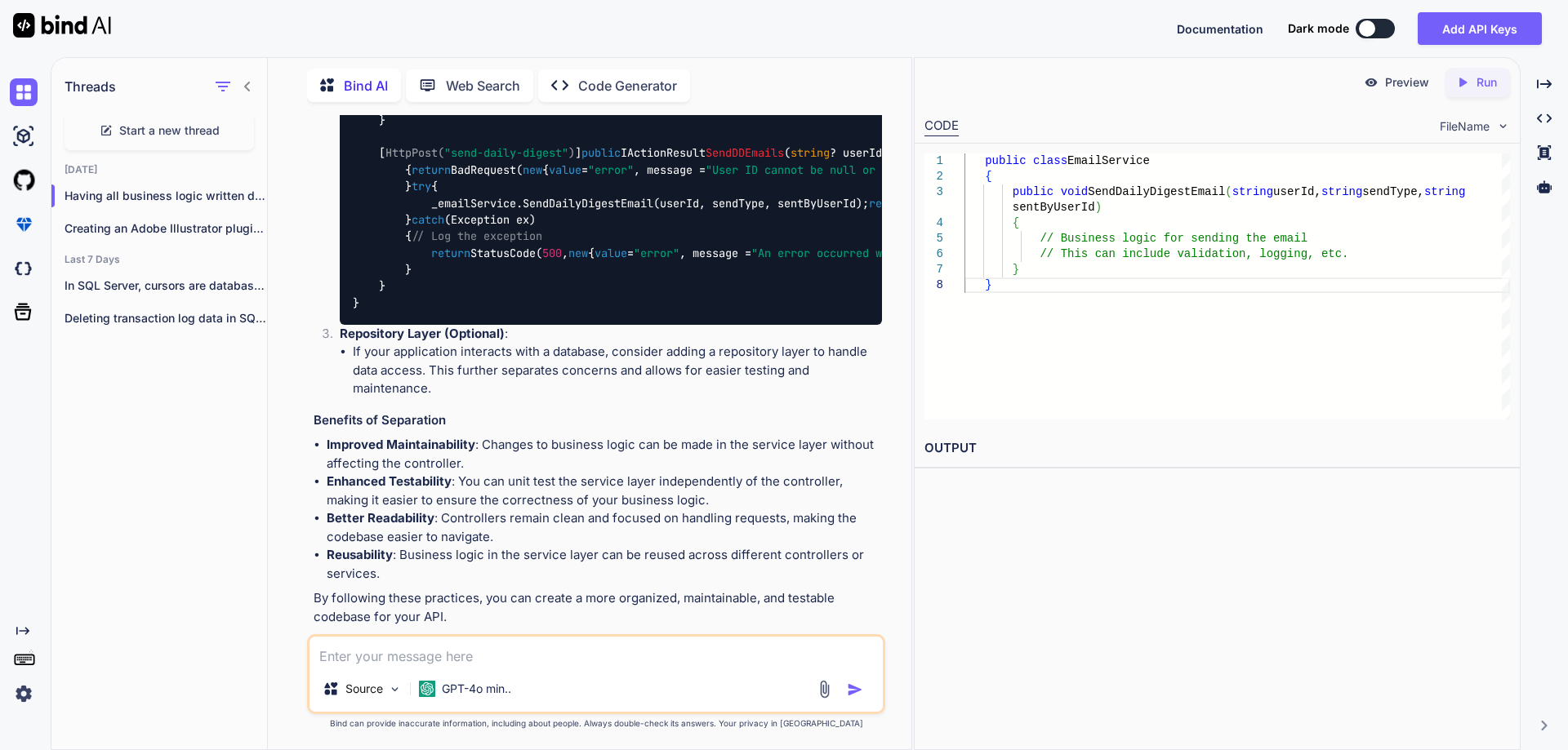
drag, startPoint x: 314, startPoint y: 166, endPoint x: 584, endPoint y: 163, distance: 270.0
copy h3 "Issues with Business Logic in API Controllers"
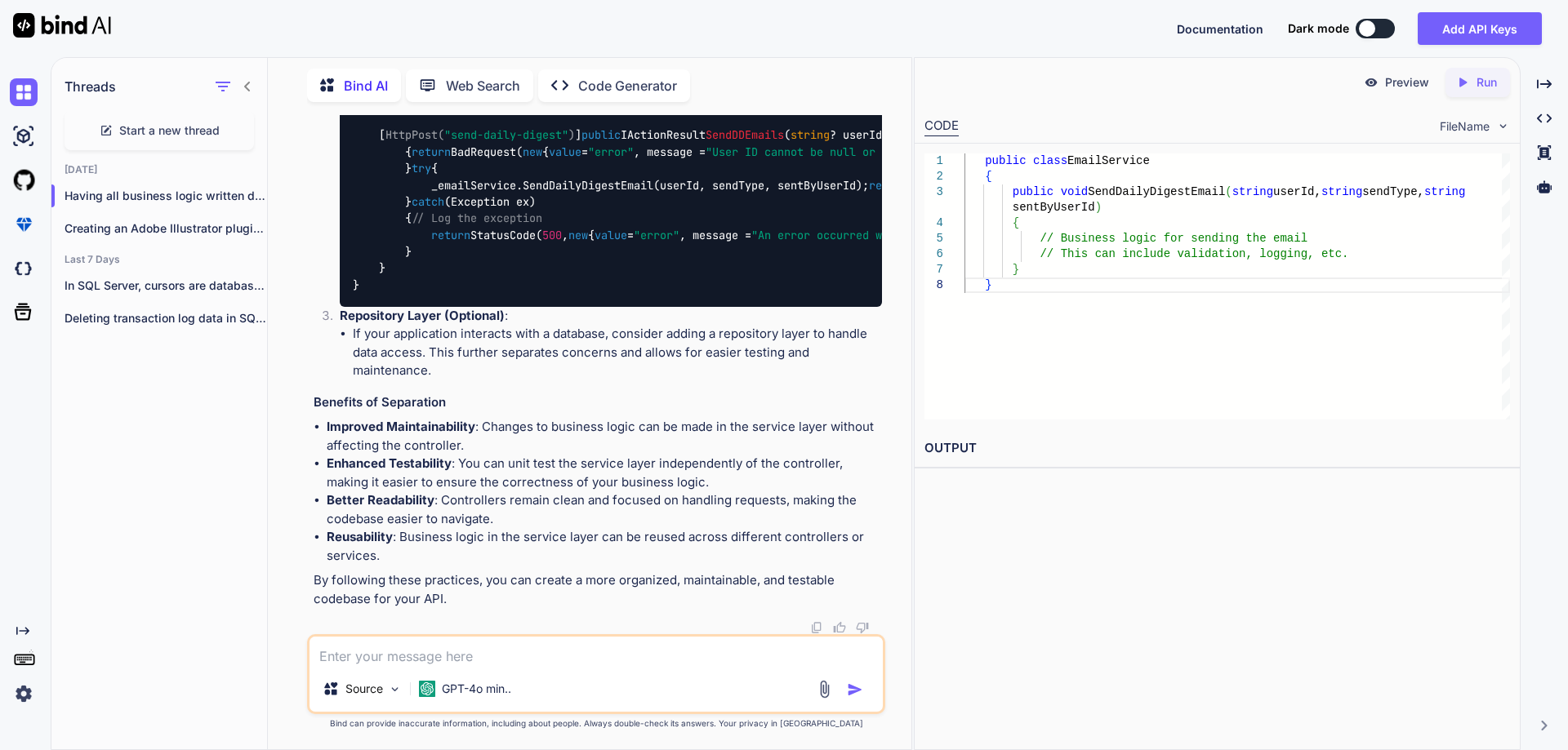
scroll to position [3782, 0]
drag, startPoint x: 317, startPoint y: 282, endPoint x: 782, endPoint y: 280, distance: 465.0
copy p "To improve the structure of your application, consider the following approach:"
drag, startPoint x: 342, startPoint y: 308, endPoint x: 417, endPoint y: 360, distance: 91.3
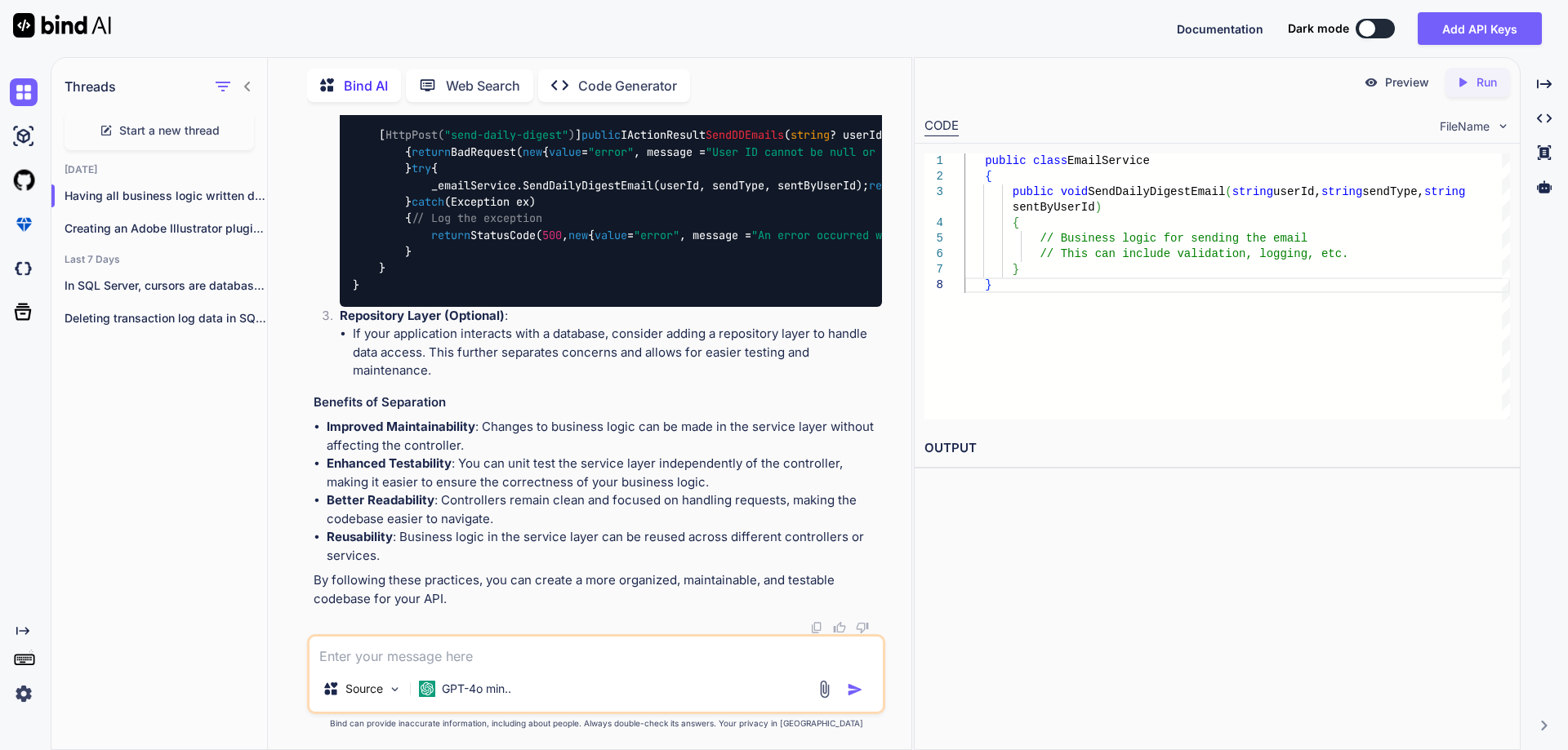
copy li "Service Layer : Create a service layer that contains the business logic. This l…"
drag, startPoint x: 354, startPoint y: 423, endPoint x: 603, endPoint y: 449, distance: 250.4
click at [603, 306] on li "Controller : The controller should handle the HTTP request, validate input, and…" at bounding box center [603, 127] width 555 height 359
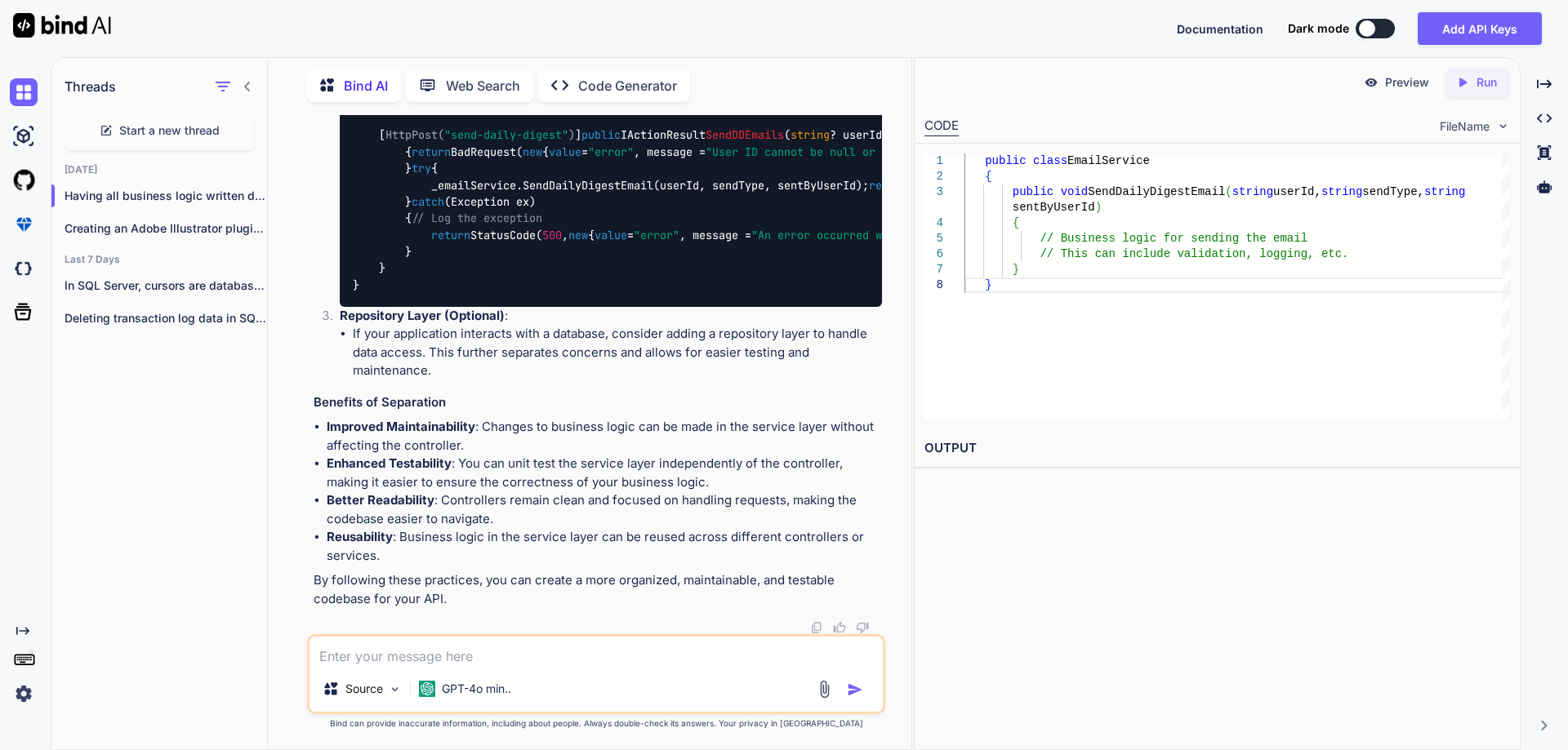
copy li "Controller : The controller should handle the HTTP request, validate input, and…"
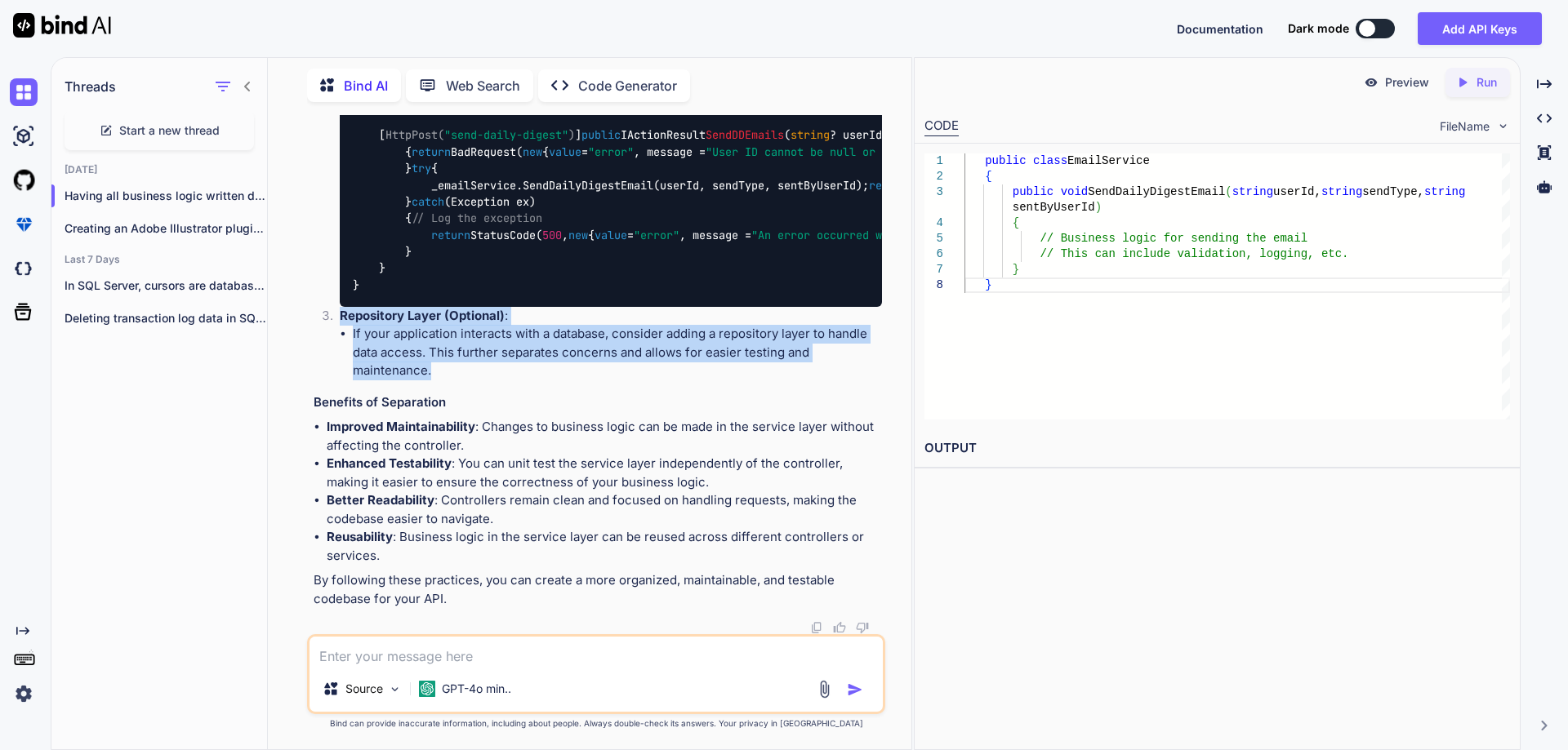
drag, startPoint x: 341, startPoint y: 318, endPoint x: 434, endPoint y: 381, distance: 112.3
click at [434, 381] on li "Repository Layer (Optional) : If your application interacts with a database, co…" at bounding box center [603, 344] width 555 height 74
copy li "Repository Layer (Optional) : If your application interacts with a database, co…"
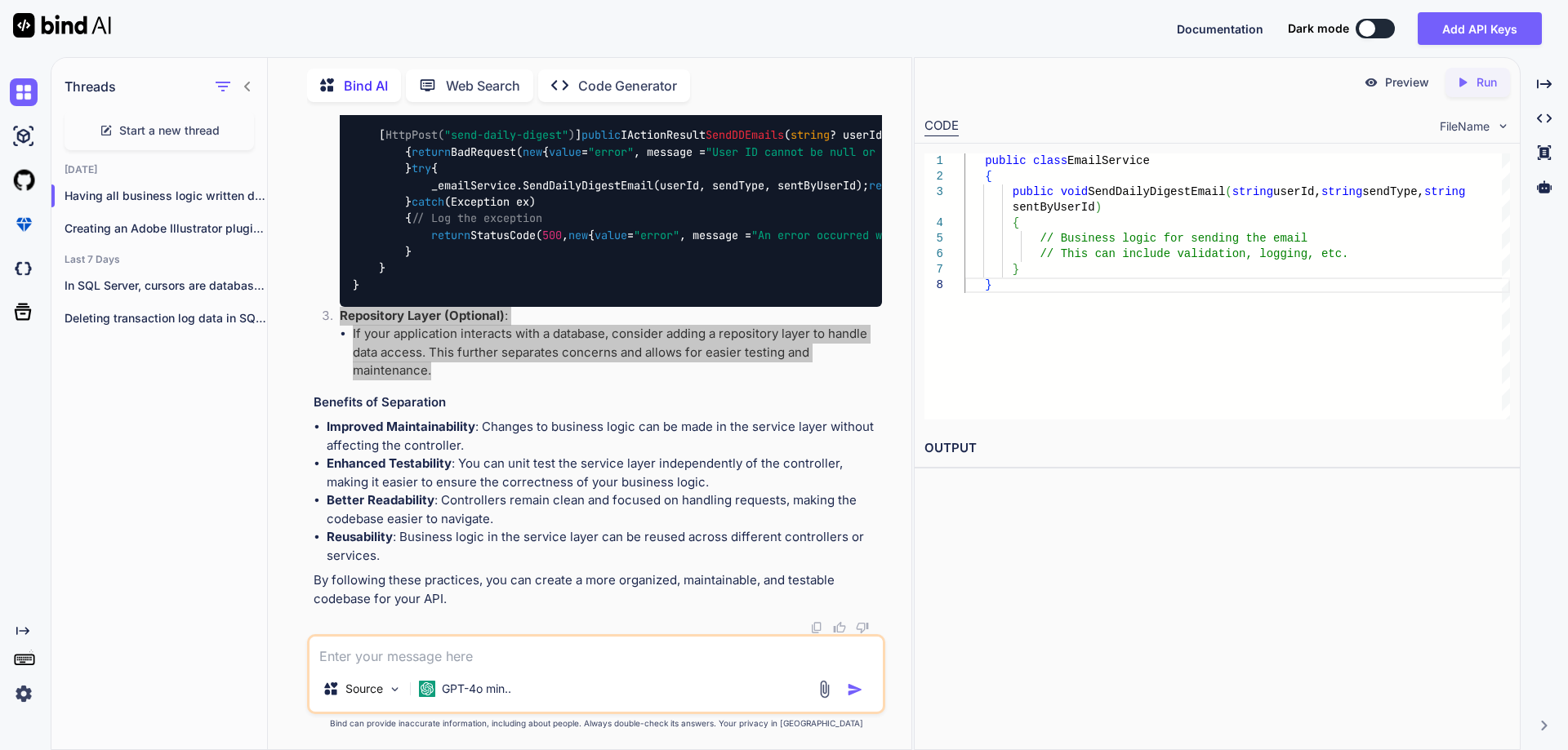
scroll to position [4603, 0]
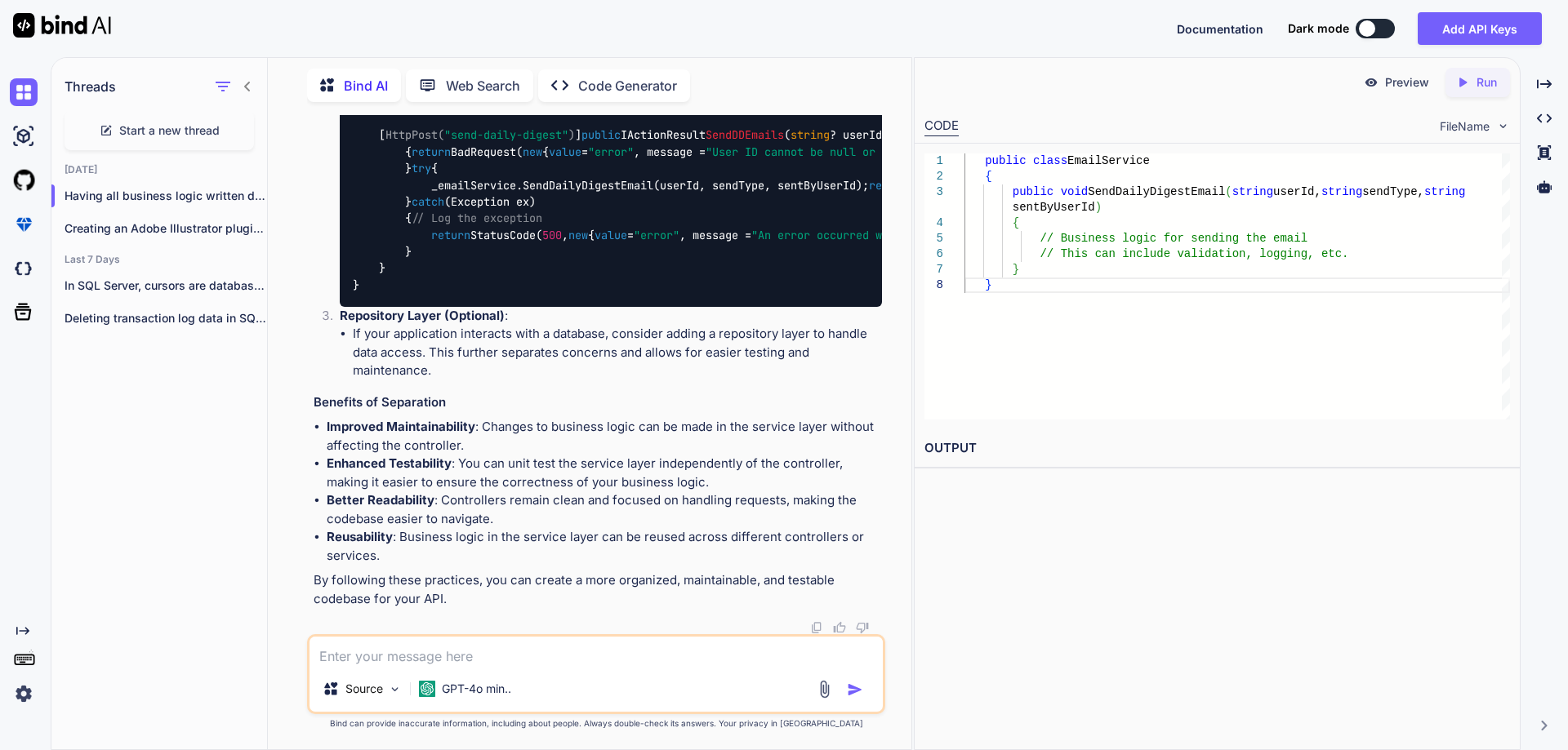
click at [390, 647] on textarea at bounding box center [596, 651] width 573 height 29
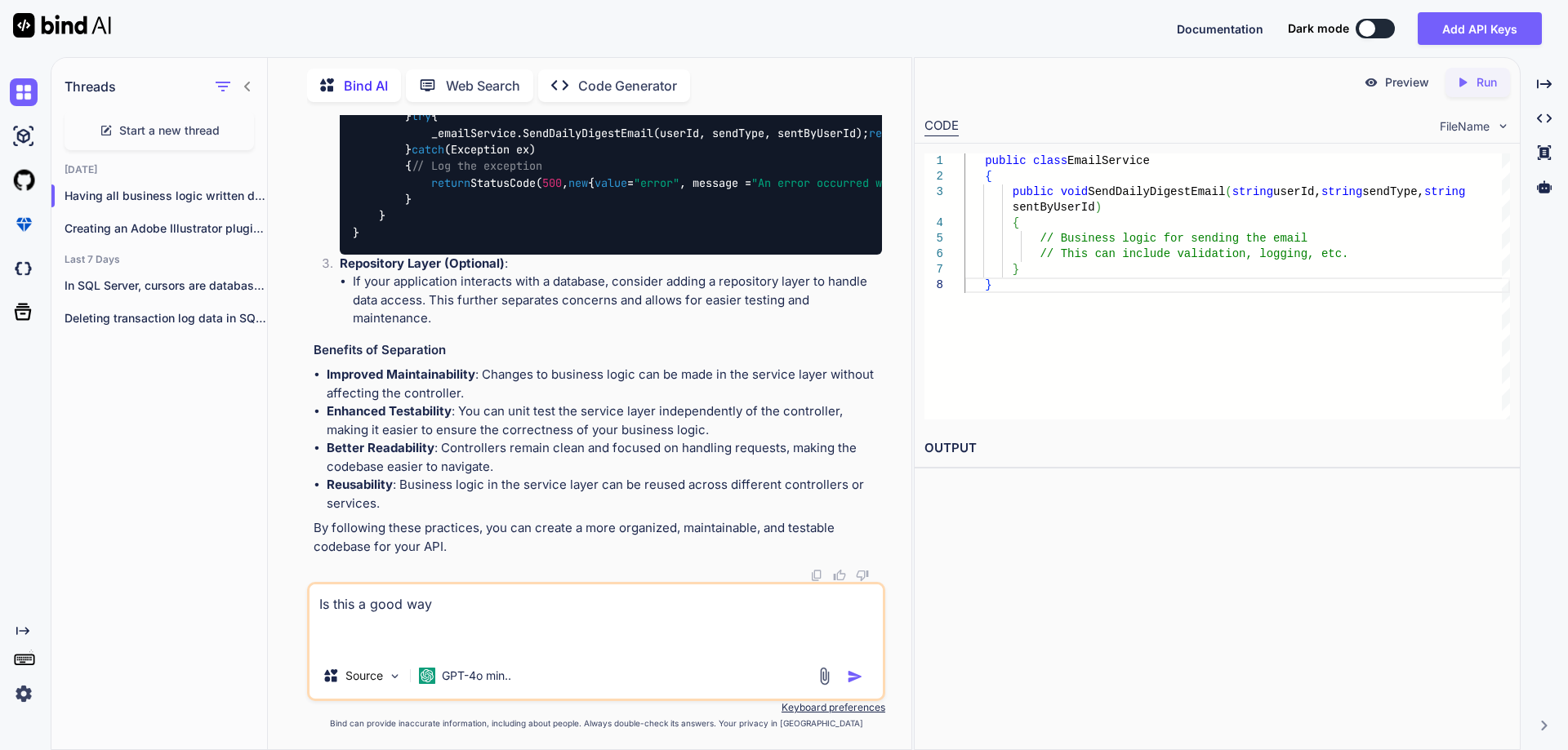
paste textarea "[HttpGet] public IActionResult GetTrackerStatHistory(DataSourceLoadOptions load…"
type textarea "Is this a good way [HttpGet] public IActionResult GetTrackerStatHistory(DataSou…"
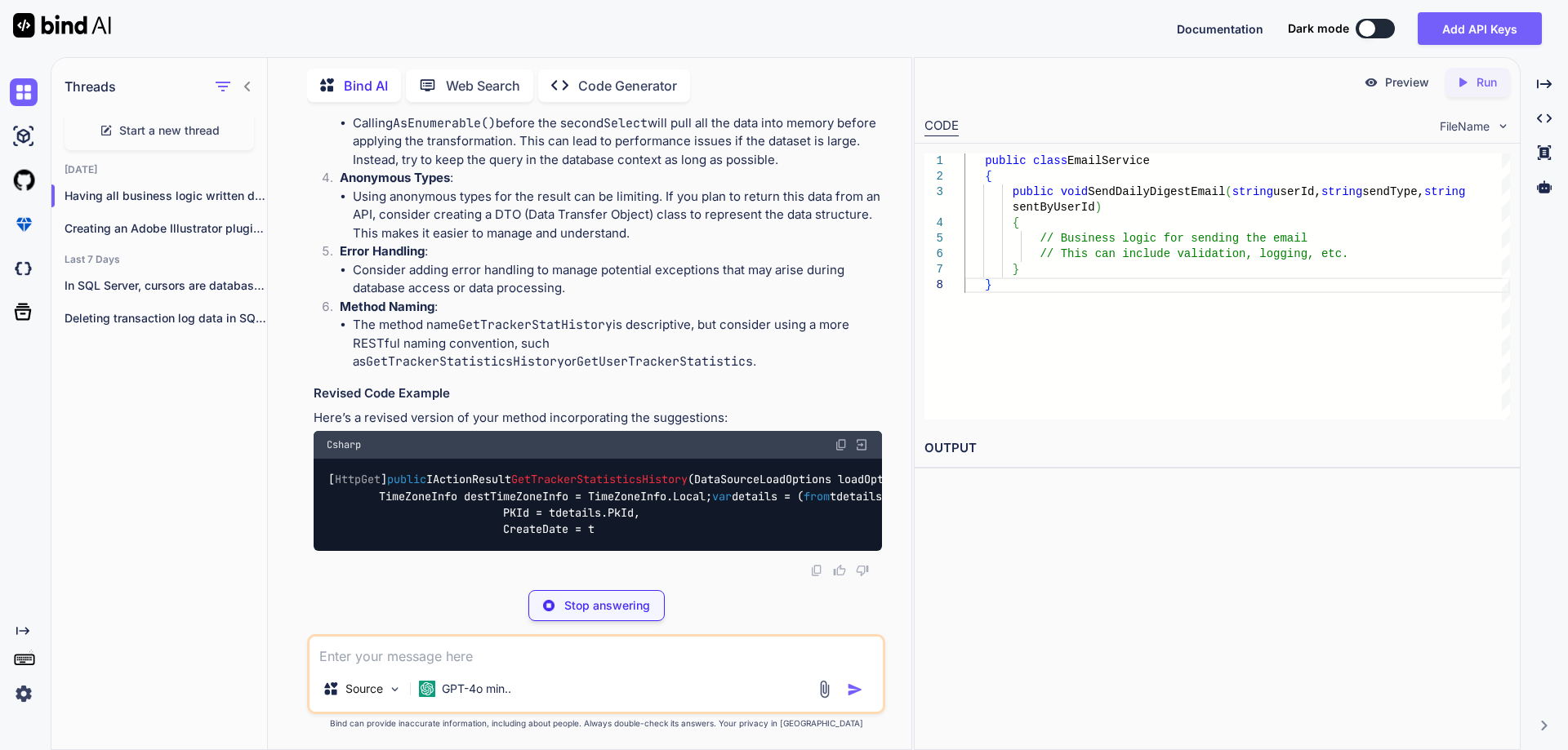
scroll to position [5557, 0]
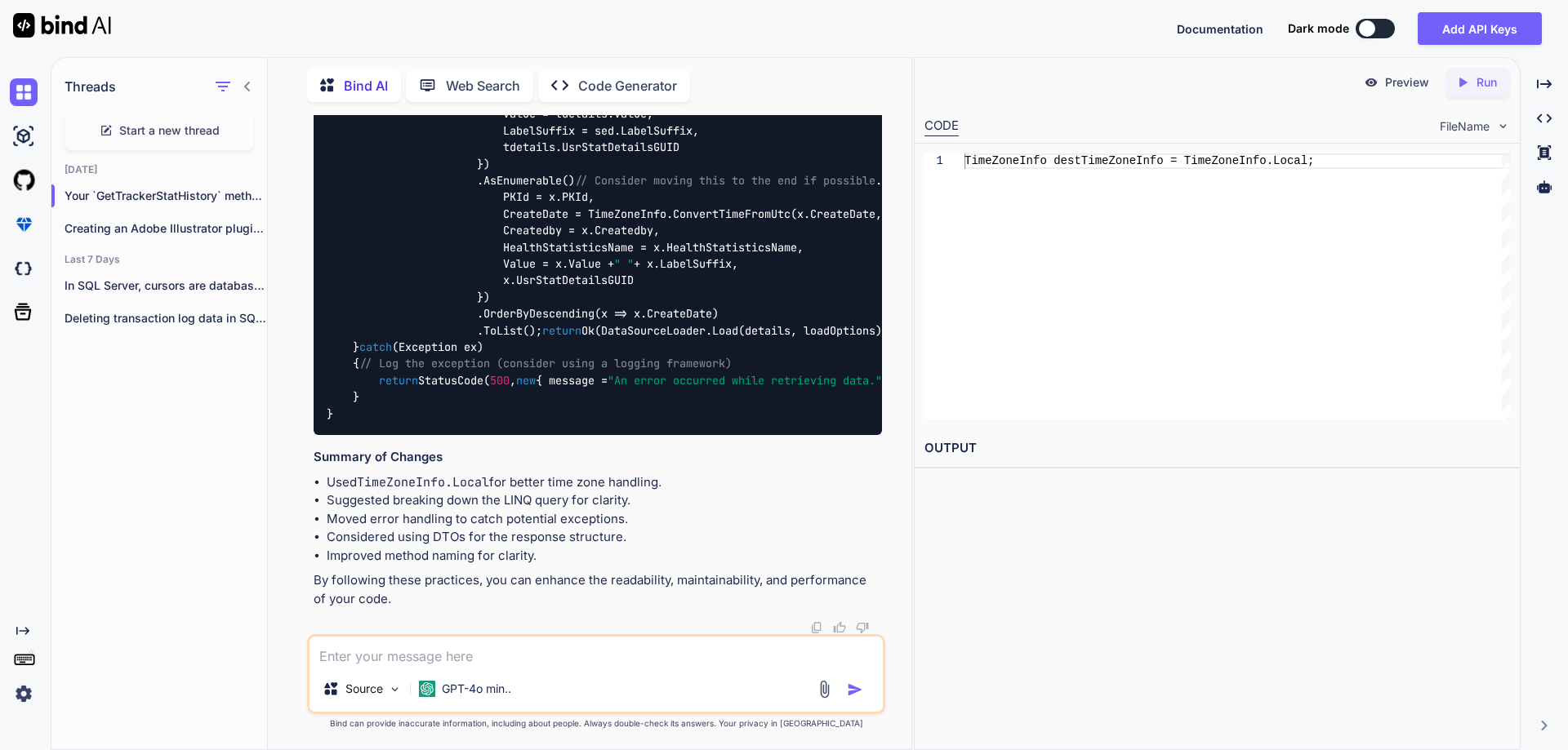
drag, startPoint x: 342, startPoint y: 453, endPoint x: 577, endPoint y: 491, distance: 238.1
